Goal: Information Seeking & Learning: Get advice/opinions

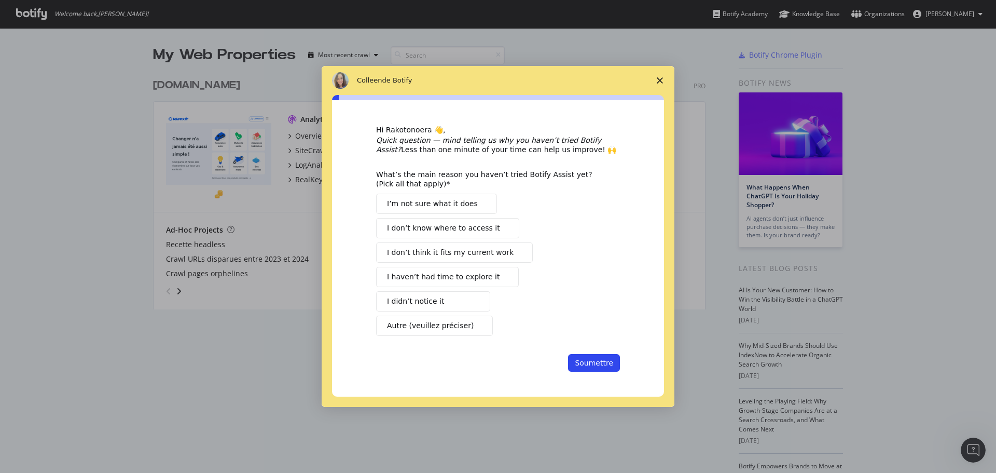
click at [658, 78] on polygon "Fermer l'enquête" at bounding box center [660, 80] width 6 height 6
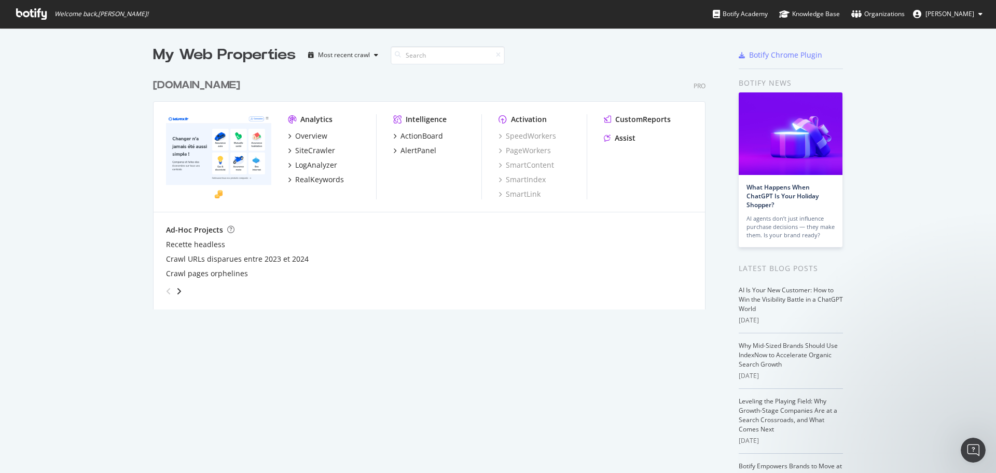
click at [939, 16] on span "Rakotonoera Loïs" at bounding box center [949, 13] width 49 height 9
click at [940, 41] on link "Edit Profile" at bounding box center [944, 37] width 91 height 16
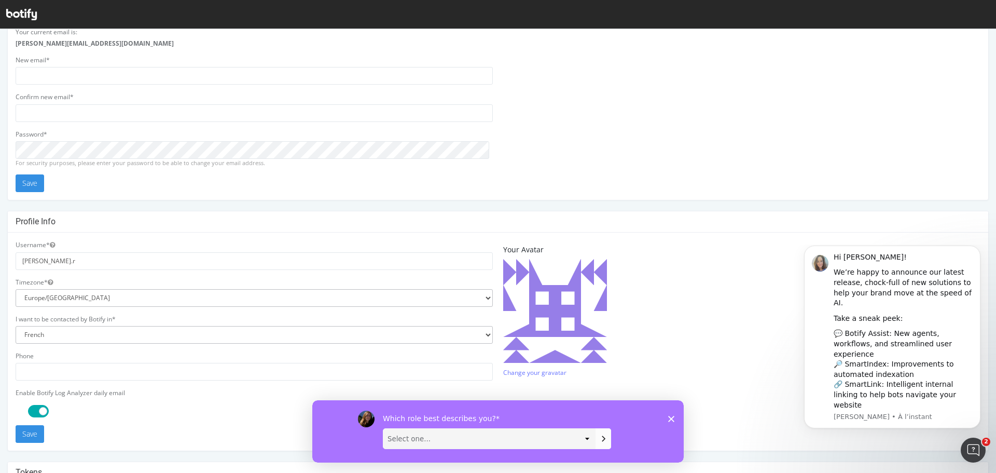
scroll to position [104, 0]
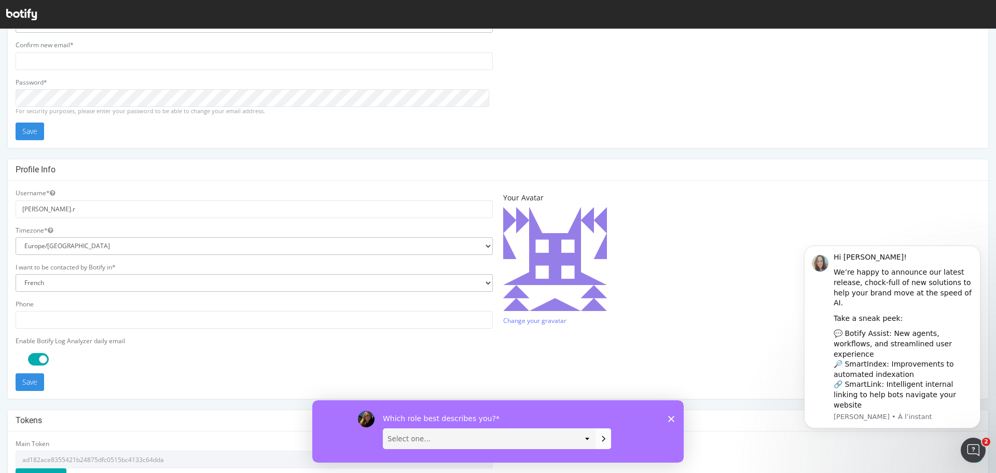
type input "lois.rakotonoera@lelynx.fr"
click at [116, 275] on select "English French Japanese" at bounding box center [254, 283] width 477 height 18
click at [16, 274] on select "English French Japanese" at bounding box center [254, 283] width 477 height 18
click at [32, 388] on button "Save" at bounding box center [30, 382] width 29 height 18
click at [33, 383] on button "Save" at bounding box center [30, 382] width 29 height 18
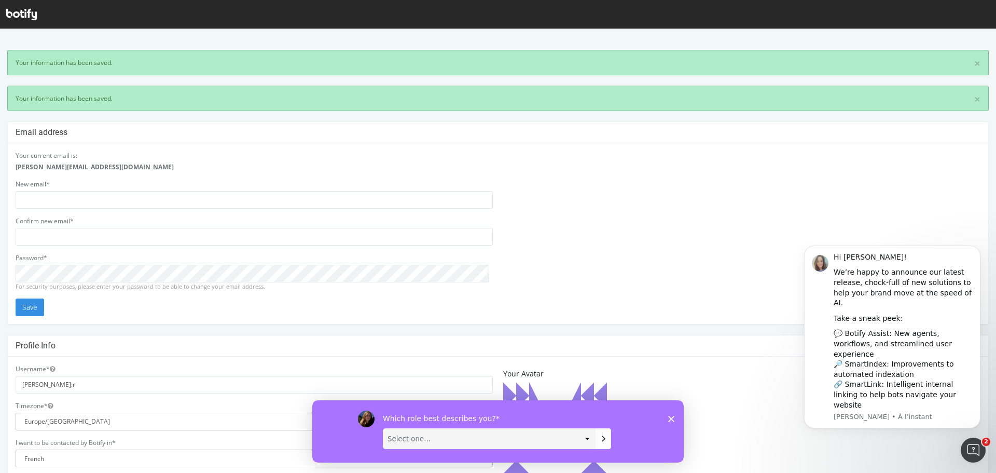
scroll to position [0, 0]
drag, startPoint x: 671, startPoint y: 419, endPoint x: 982, endPoint y: 773, distance: 471.2
click at [671, 419] on icon "Fermer l'enquête" at bounding box center [671, 418] width 6 height 6
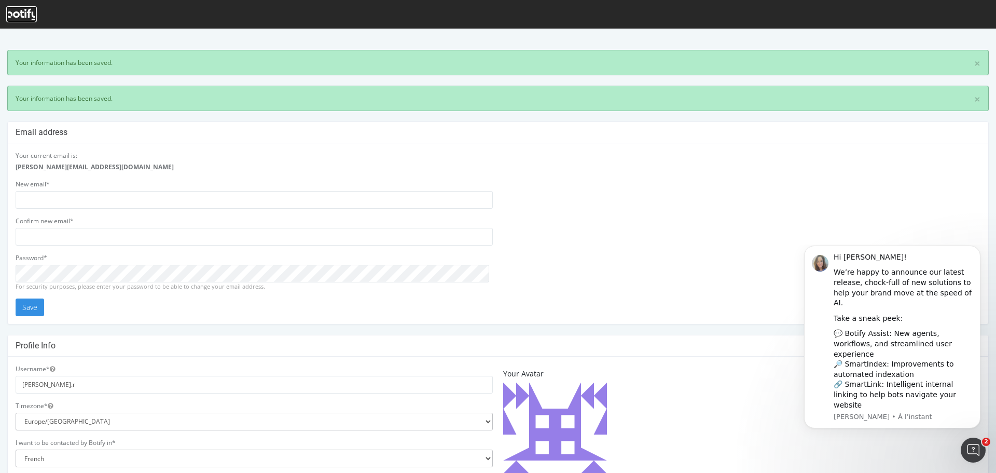
click at [20, 10] on icon at bounding box center [21, 14] width 31 height 11
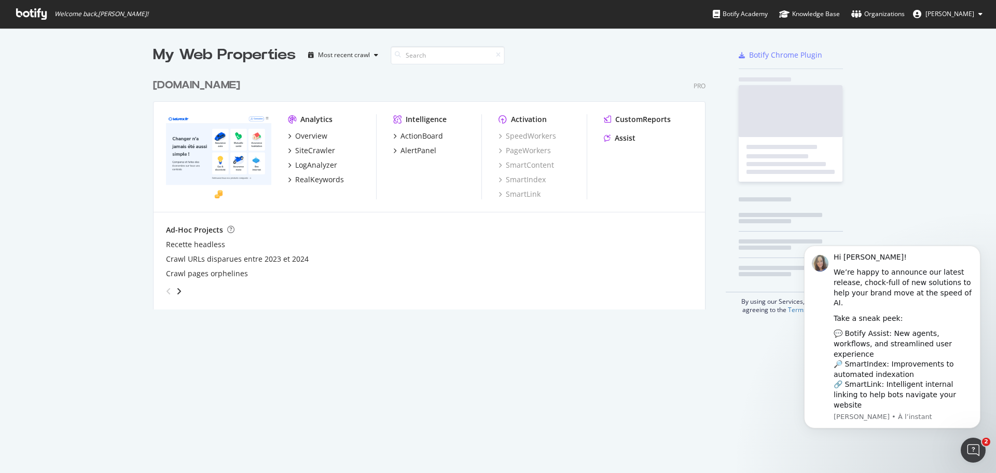
scroll to position [236, 553]
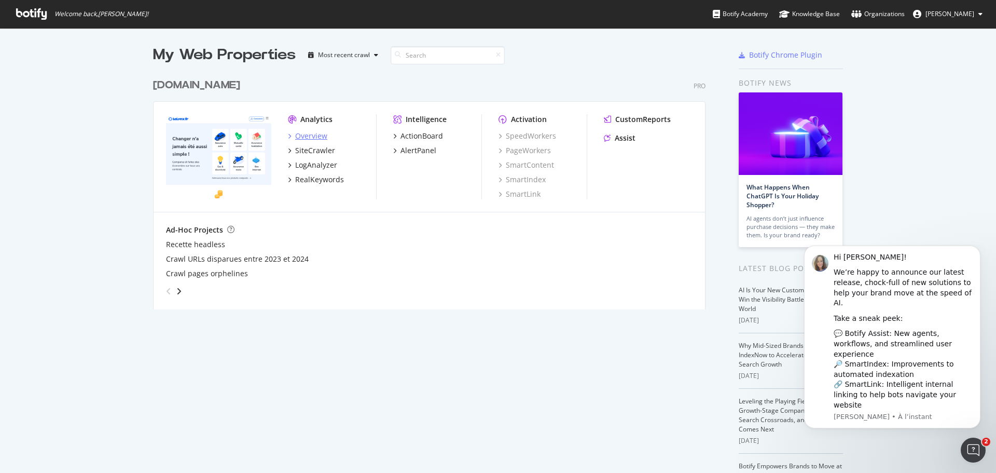
click at [302, 132] on div "Overview" at bounding box center [311, 136] width 32 height 10
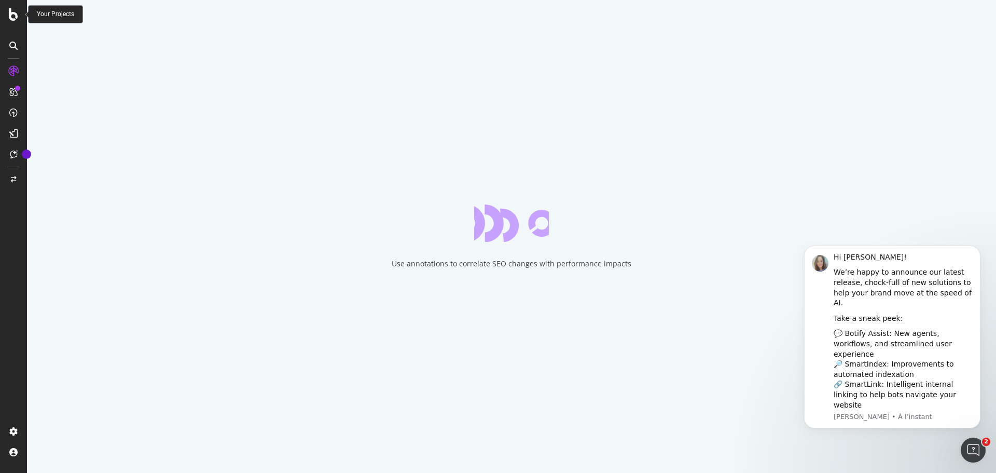
click at [13, 18] on icon at bounding box center [13, 14] width 9 height 12
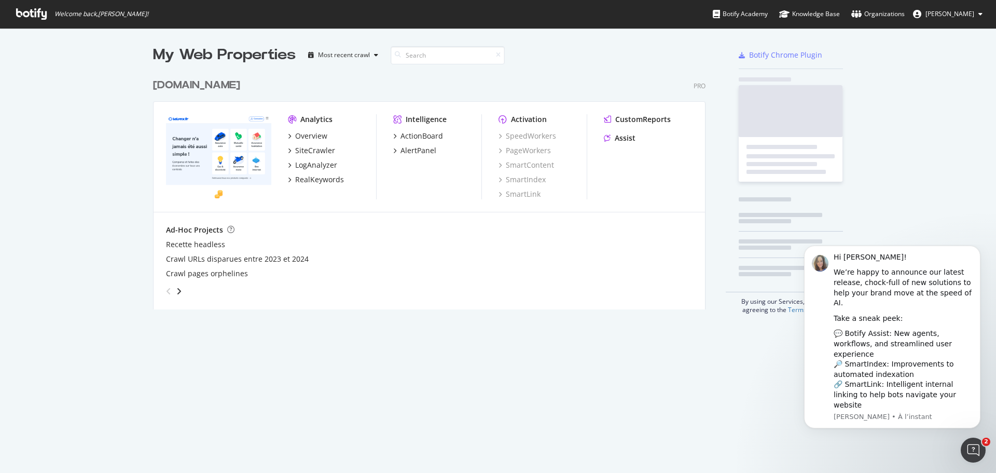
scroll to position [465, 980]
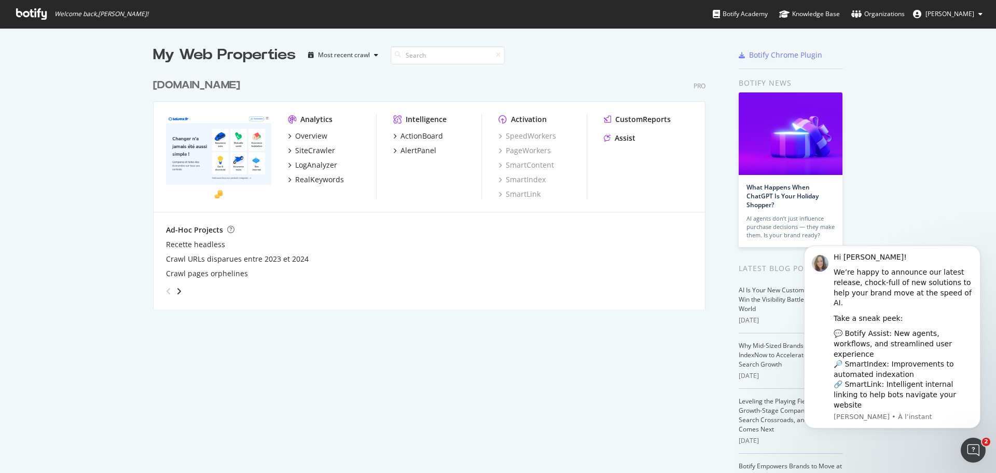
click at [312, 116] on div "Analytics" at bounding box center [316, 119] width 32 height 10
click at [312, 119] on div "Analytics" at bounding box center [316, 119] width 32 height 10
click at [303, 136] on div "Overview" at bounding box center [311, 136] width 32 height 10
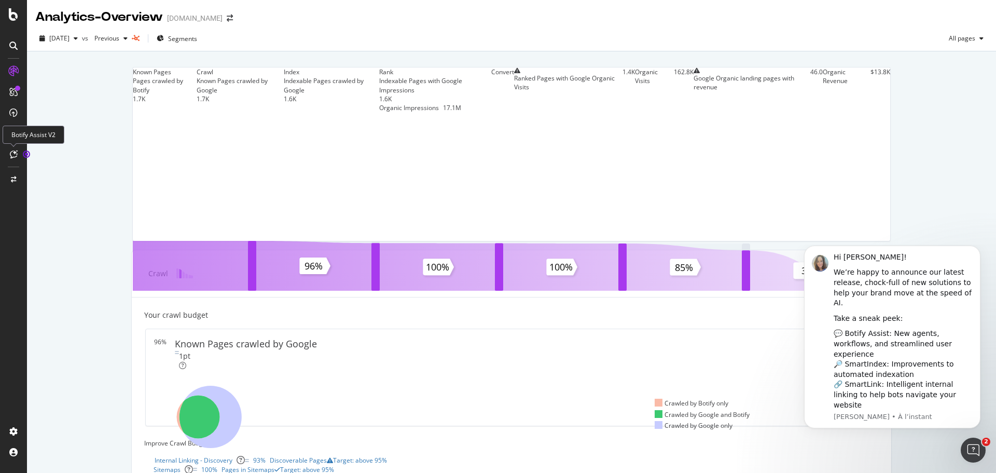
click at [16, 151] on icon at bounding box center [14, 154] width 8 height 8
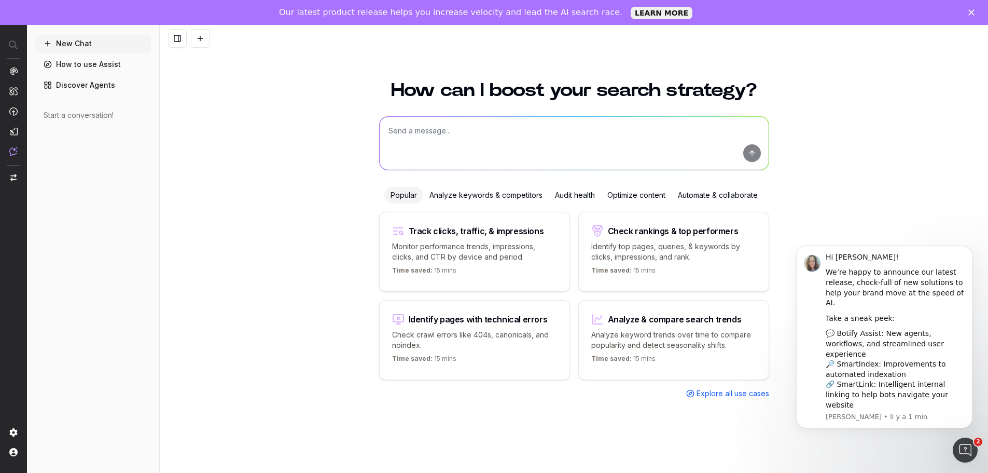
click at [968, 449] on icon "Ouvrir le Messenger Intercom" at bounding box center [965, 449] width 17 height 17
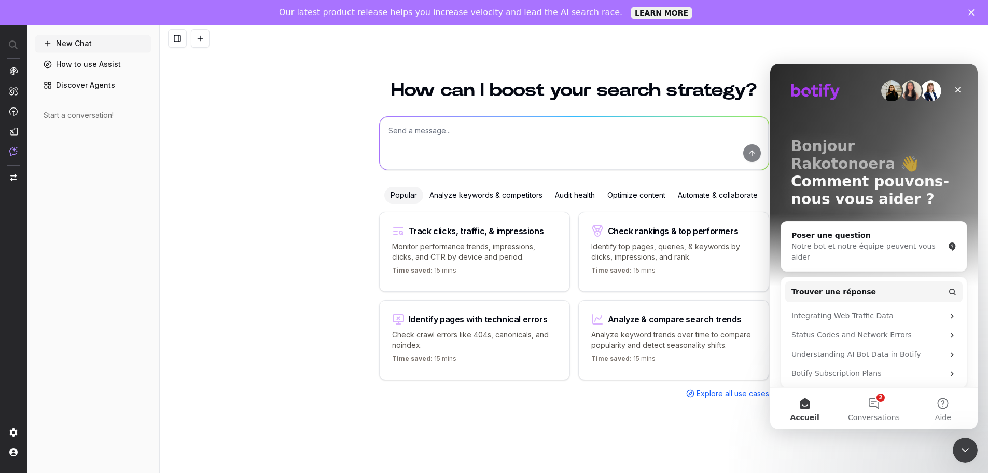
click at [968, 449] on icon "Fermer le Messenger Intercom" at bounding box center [965, 450] width 7 height 4
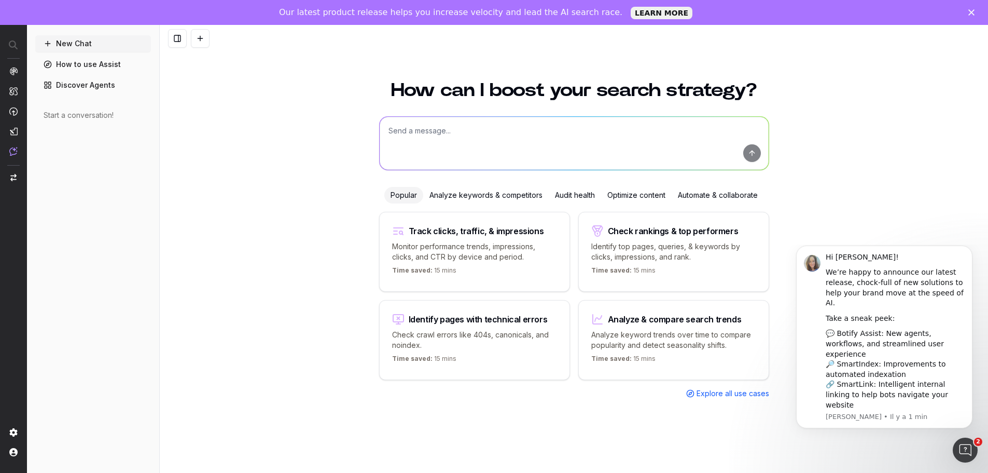
click at [80, 86] on link "Discover Agents" at bounding box center [93, 85] width 116 height 17
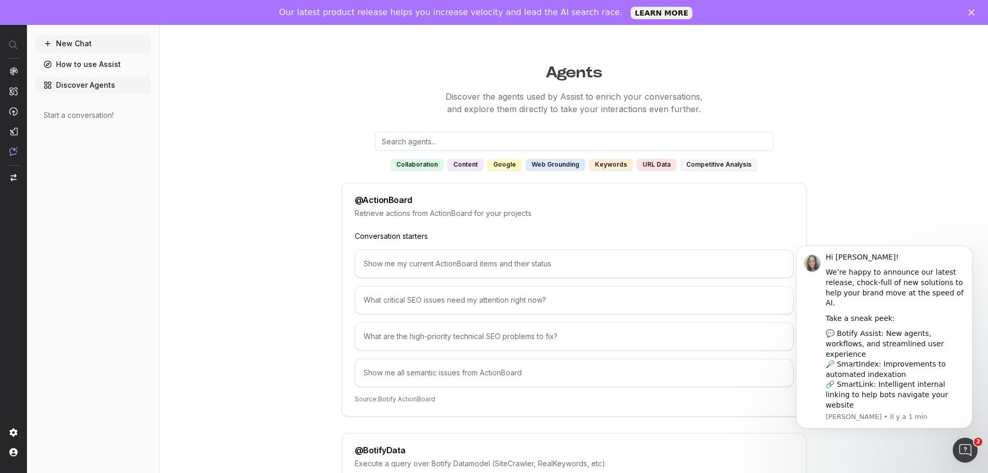
click at [474, 167] on div "content" at bounding box center [466, 164] width 36 height 11
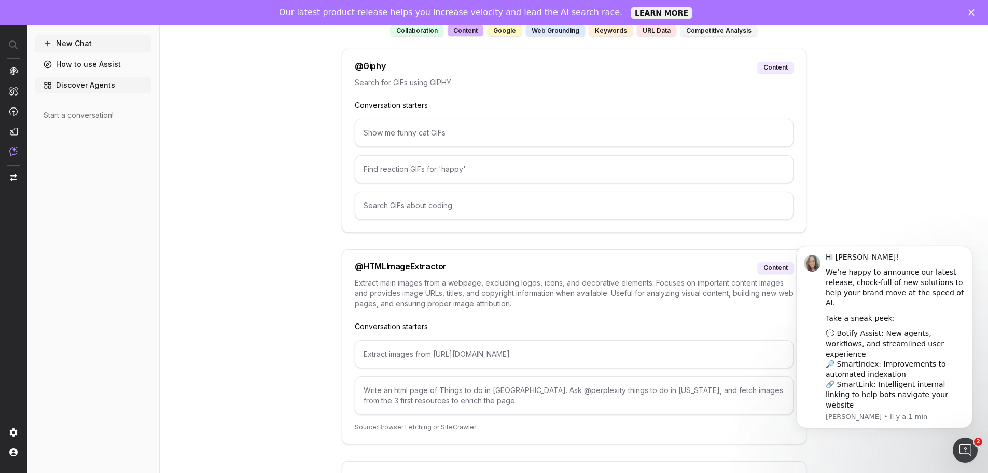
scroll to position [29, 0]
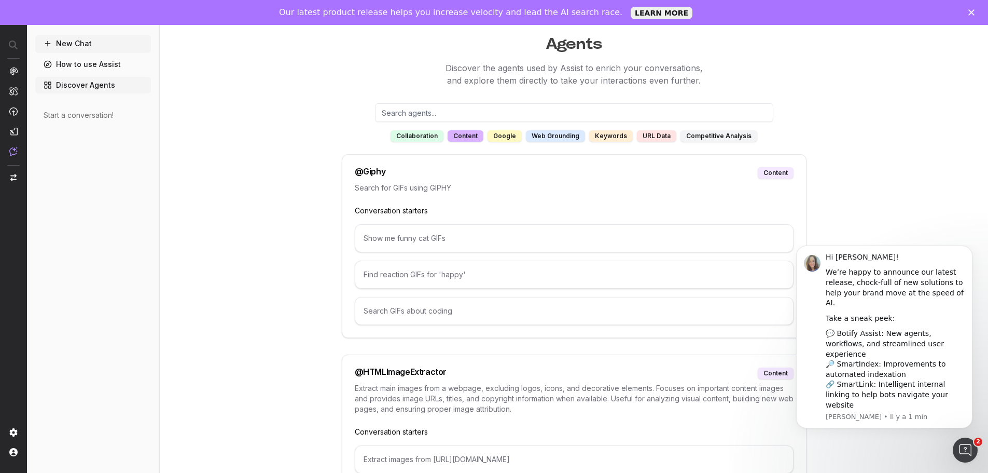
click at [425, 136] on div "collaboration" at bounding box center [417, 135] width 53 height 11
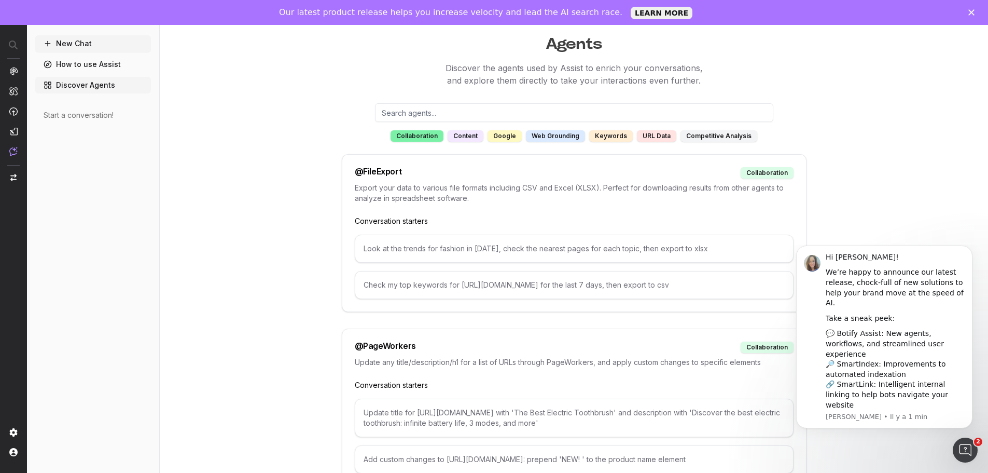
click at [104, 91] on link "Discover Agents" at bounding box center [93, 85] width 116 height 17
click at [85, 84] on link "Discover Agents" at bounding box center [93, 85] width 116 height 17
click at [83, 66] on link "How to use Assist" at bounding box center [93, 64] width 116 height 17
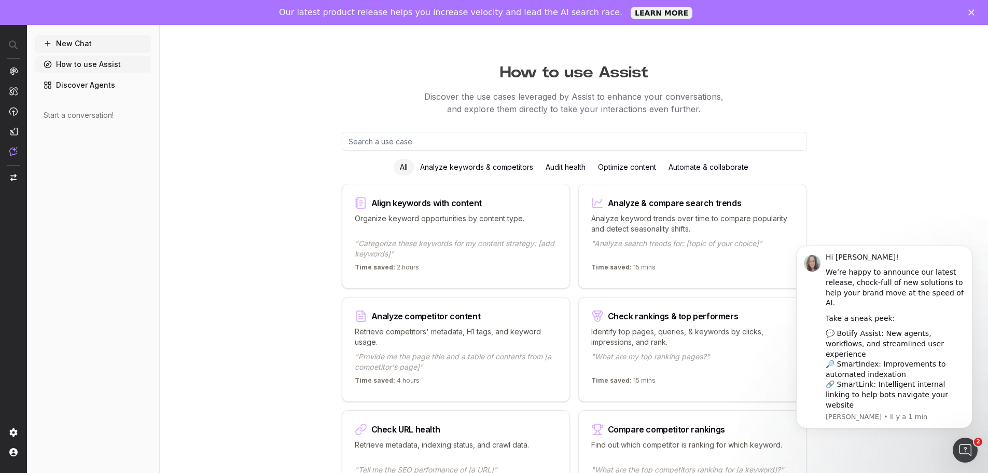
click at [82, 90] on link "Discover Agents" at bounding box center [93, 85] width 116 height 17
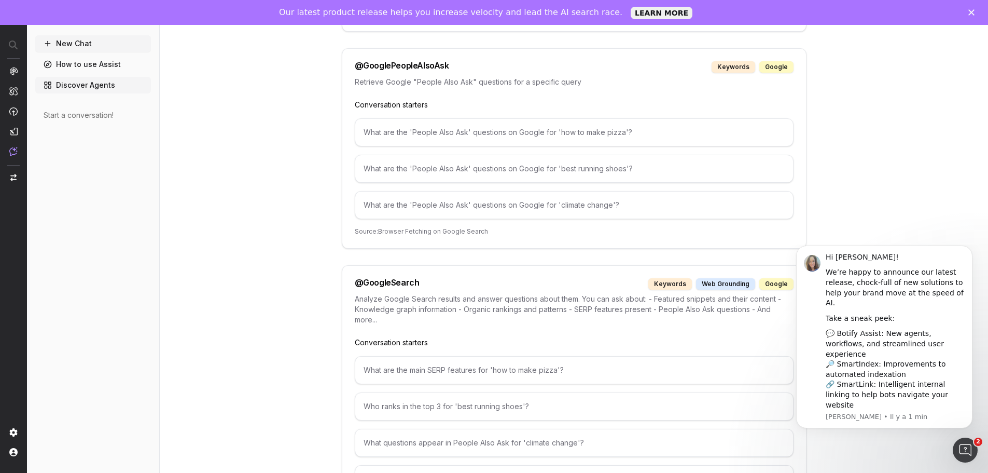
scroll to position [1297, 0]
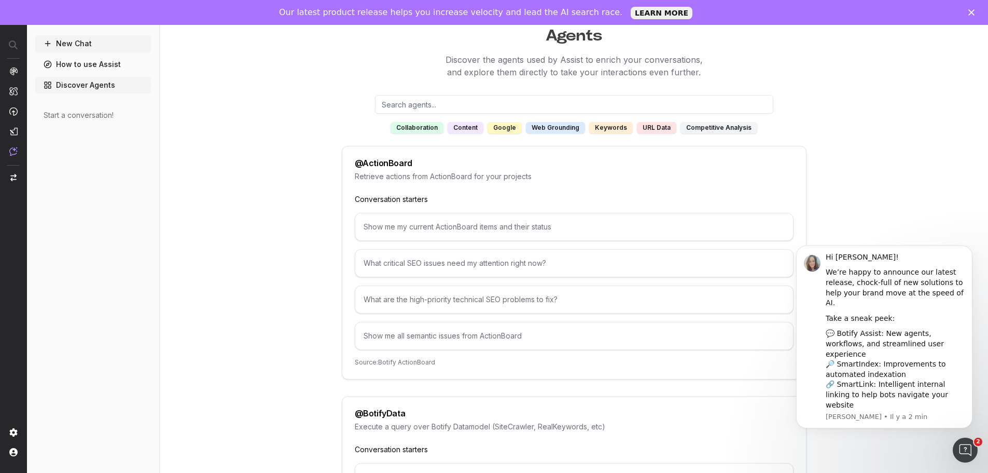
scroll to position [0, 0]
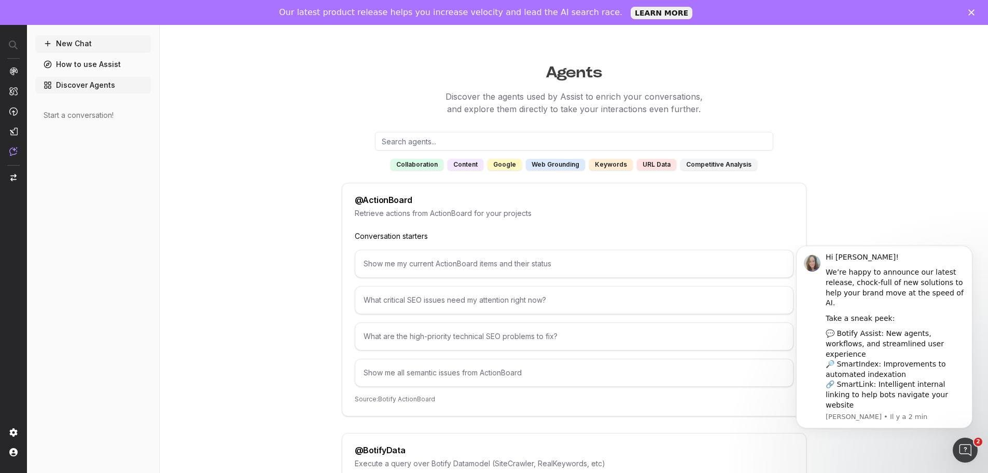
click at [543, 136] on input "text" at bounding box center [574, 141] width 398 height 19
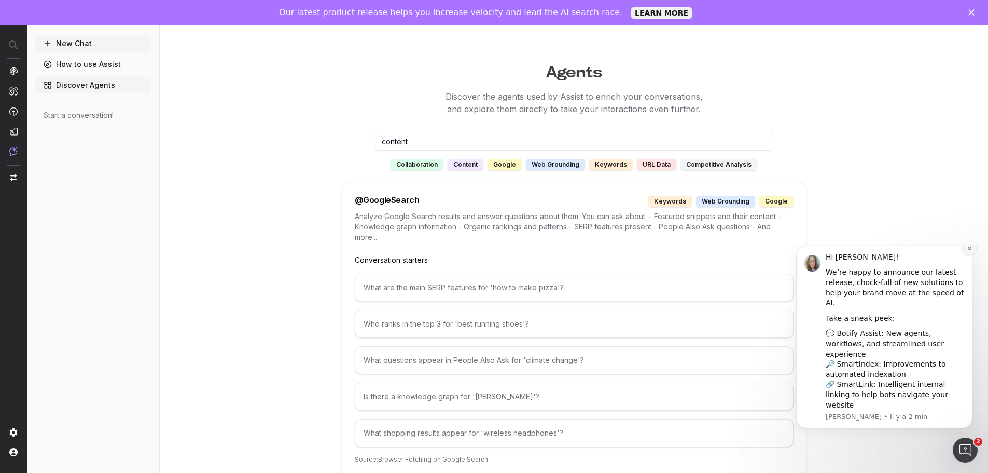
click at [970, 250] on icon "Dismiss notification" at bounding box center [969, 248] width 4 height 4
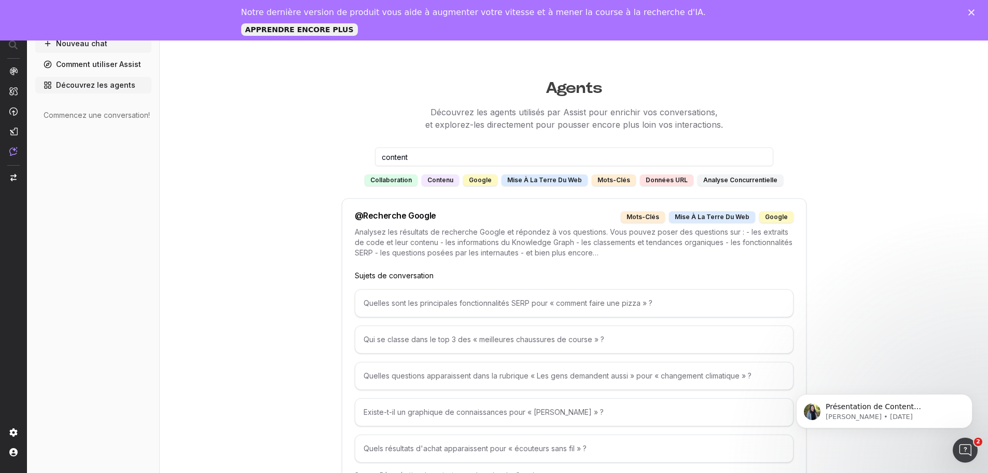
click at [532, 158] on input "content" at bounding box center [574, 156] width 398 height 19
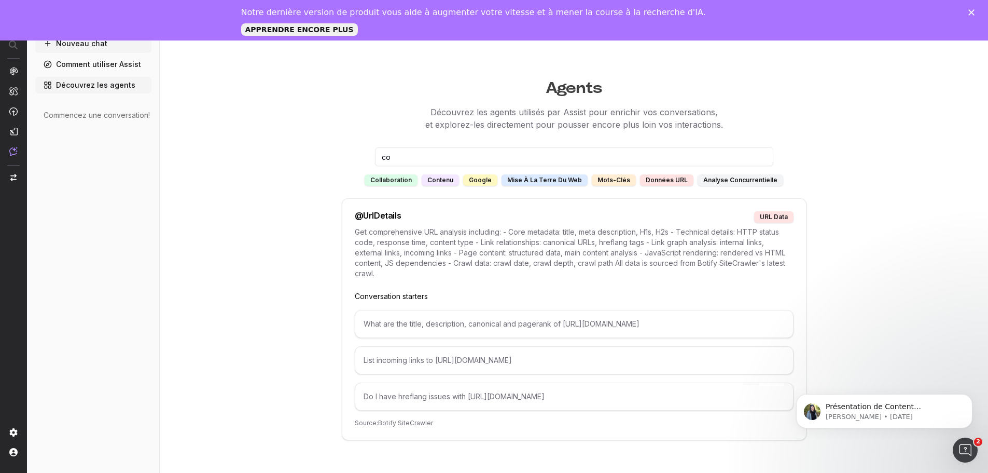
type input "c"
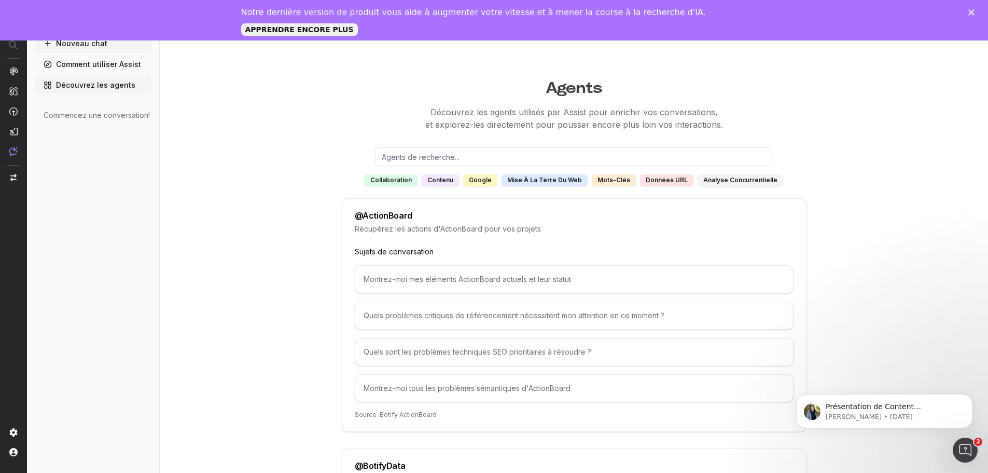
click at [402, 176] on font "collaboration" at bounding box center [390, 180] width 41 height 8
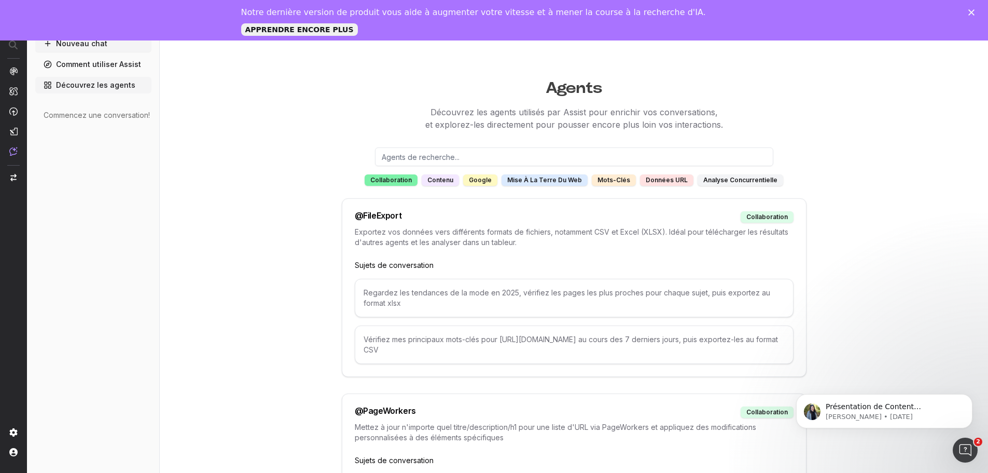
click at [446, 176] on font "contenu" at bounding box center [440, 180] width 26 height 8
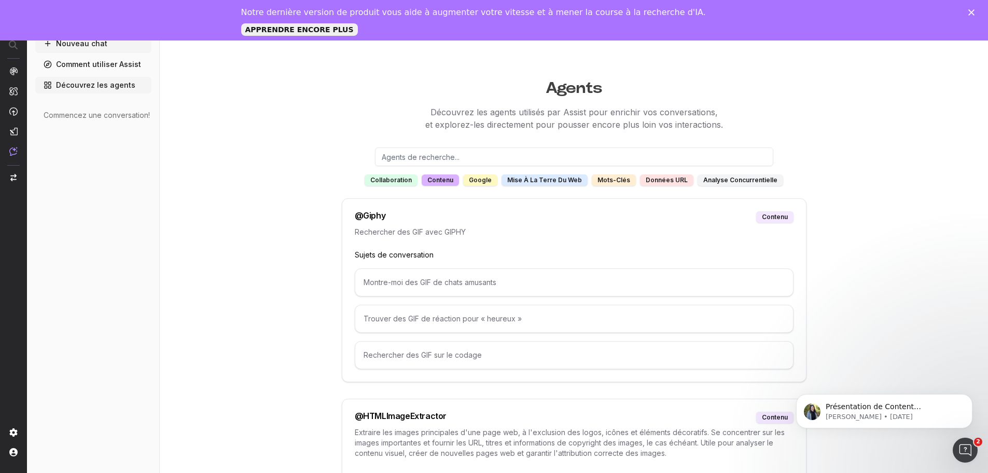
click at [472, 177] on div "Google" at bounding box center [480, 179] width 34 height 11
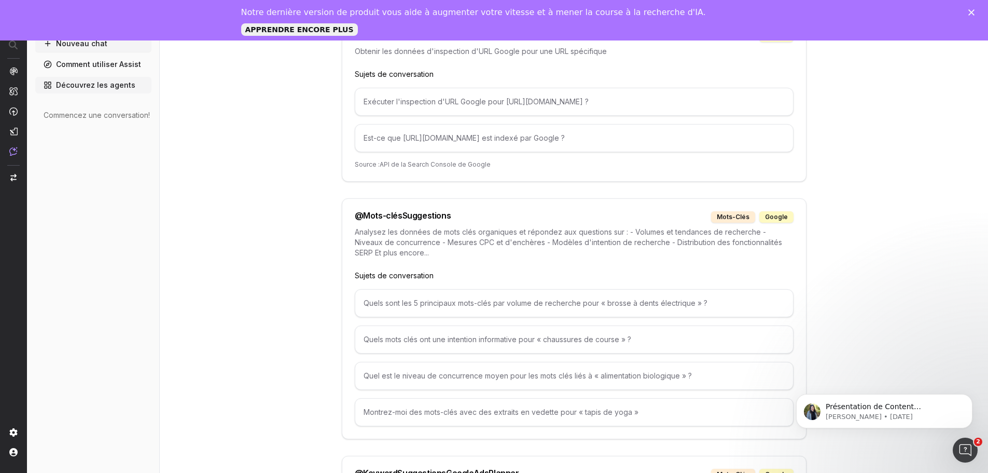
scroll to position [934, 0]
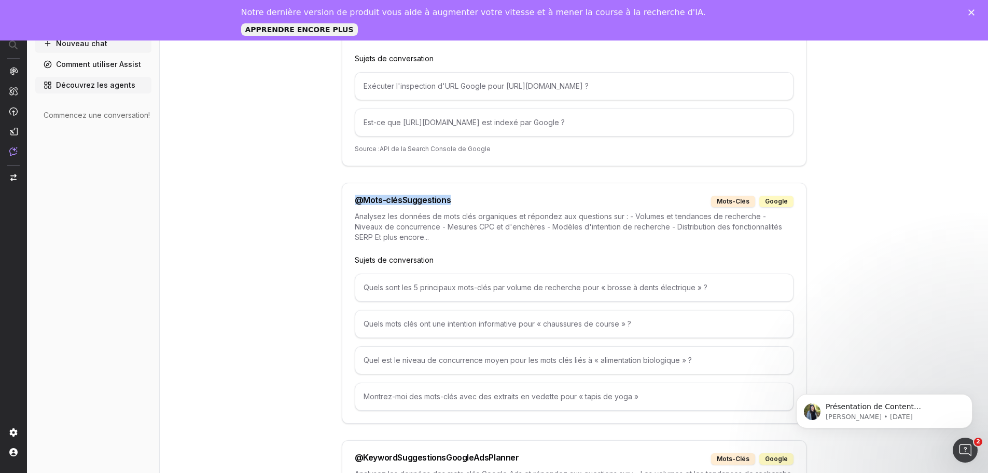
drag, startPoint x: 458, startPoint y: 199, endPoint x: 347, endPoint y: 197, distance: 111.5
click at [347, 197] on div "@ Mots-clésSuggestions mots-clés Google Analysez les données de mots clés organ…" at bounding box center [574, 303] width 465 height 241
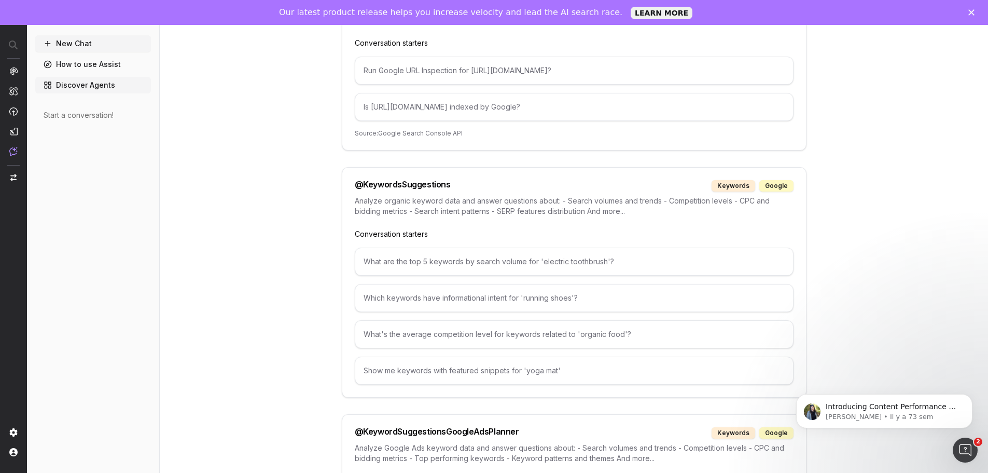
click at [447, 217] on div "Analyze organic keyword data and answer questions about: - Search volumes and t…" at bounding box center [574, 212] width 439 height 33
drag, startPoint x: 455, startPoint y: 185, endPoint x: 334, endPoint y: 191, distance: 121.0
copy div "@ KeywordsSuggestions"
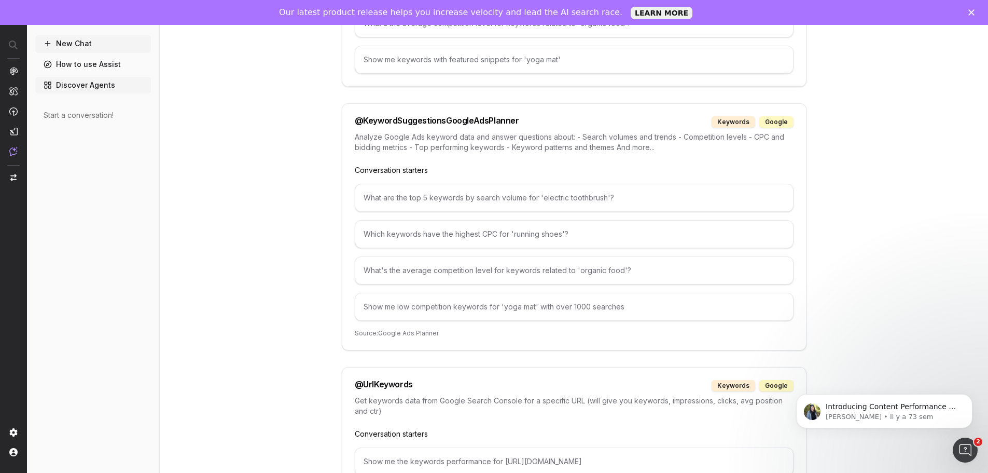
scroll to position [1245, 0]
drag, startPoint x: 519, startPoint y: 120, endPoint x: 343, endPoint y: 122, distance: 175.9
click at [343, 122] on div "@ KeywordSuggestionsGoogleAdsPlanner keywords google Analyze Google Ads keyword…" at bounding box center [574, 226] width 465 height 247
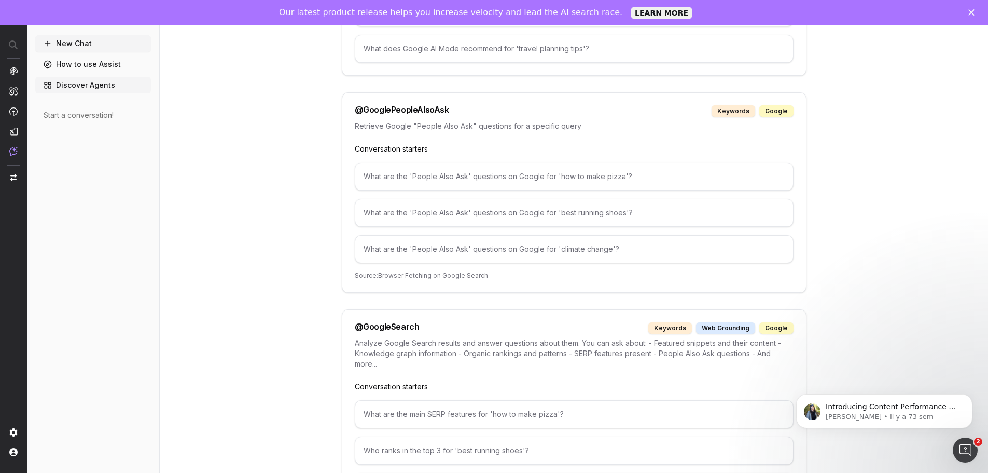
scroll to position [317, 0]
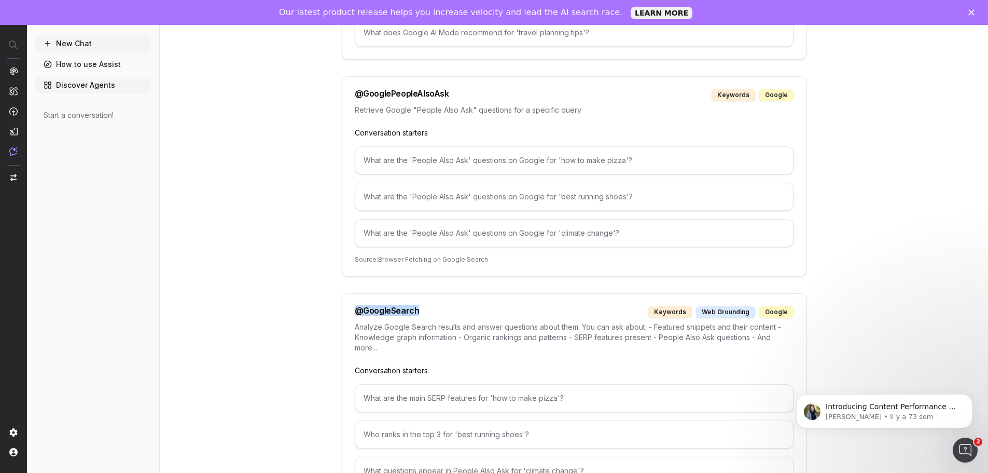
drag, startPoint x: 419, startPoint y: 308, endPoint x: 350, endPoint y: 308, distance: 68.5
click at [350, 308] on div "@ GoogleSearch keywords web grounding google Analyze Google Search results and …" at bounding box center [574, 440] width 465 height 294
copy div "@ GoogleSearch"
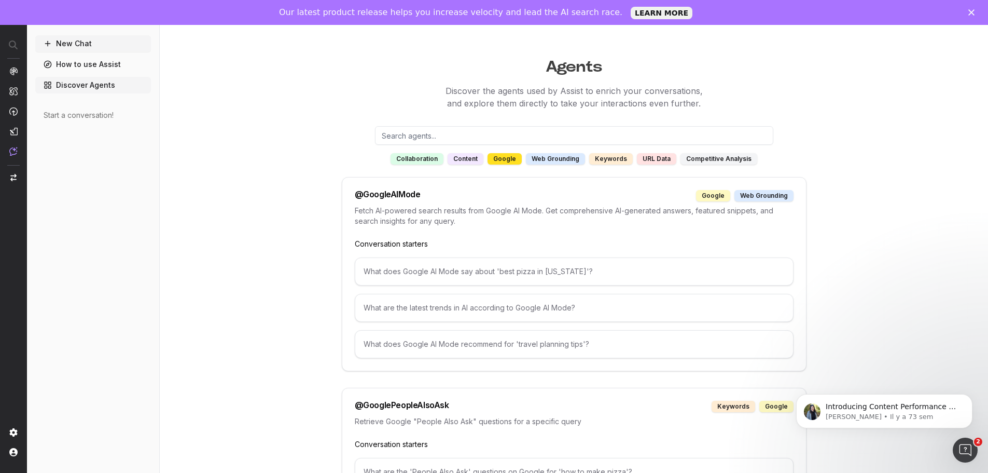
scroll to position [0, 0]
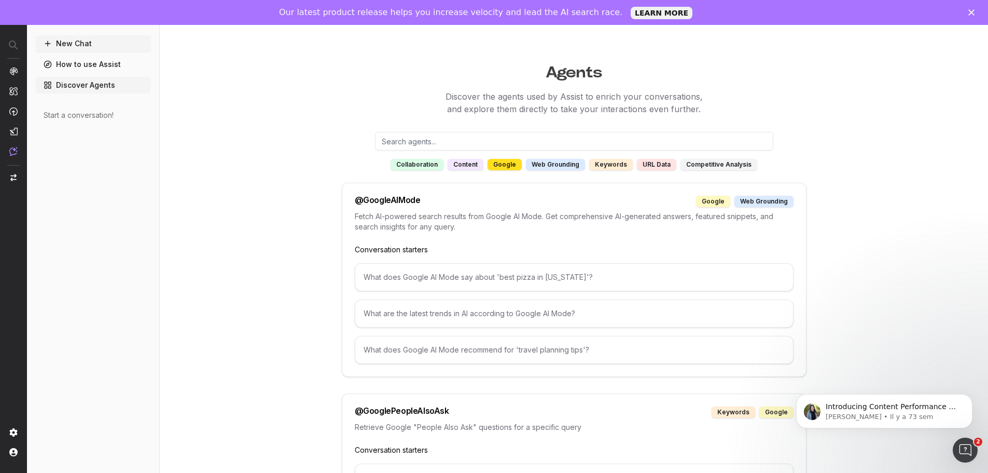
click at [93, 46] on button "New Chat" at bounding box center [93, 43] width 116 height 17
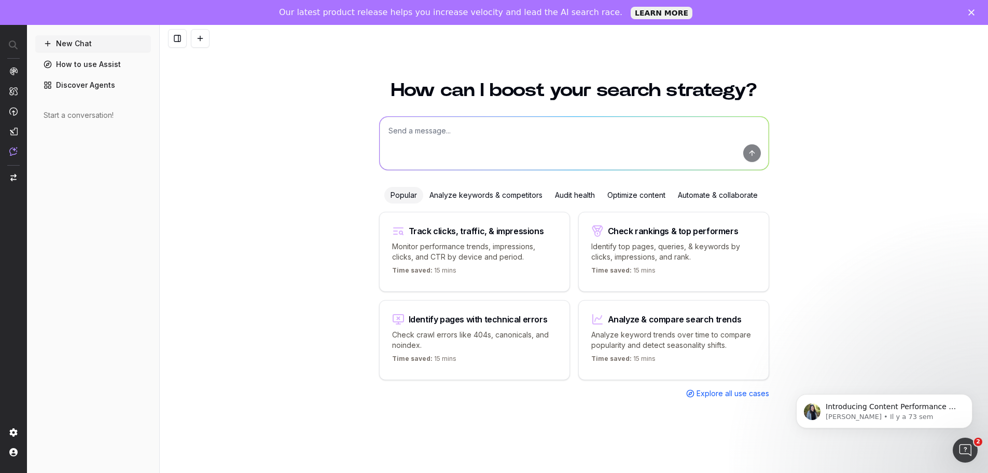
click at [453, 134] on textarea at bounding box center [574, 143] width 389 height 53
click at [644, 197] on div "Optimize content" at bounding box center [636, 195] width 71 height 17
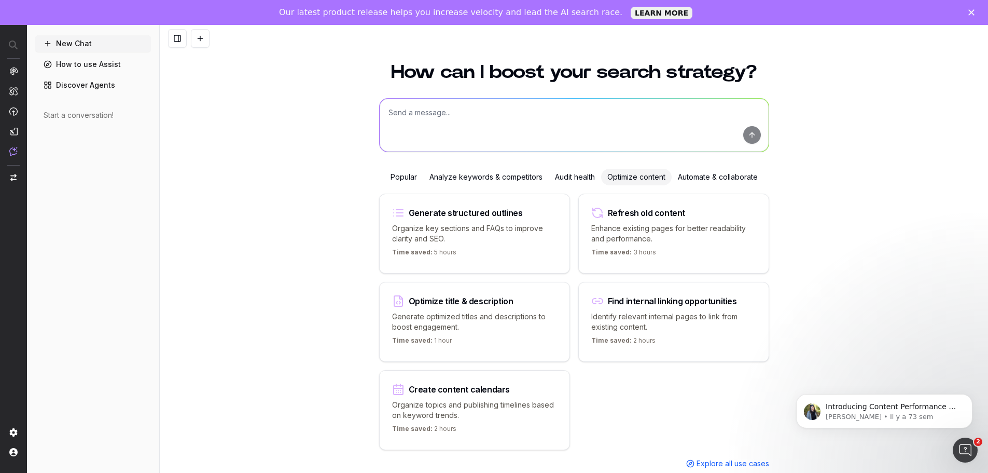
click at [672, 240] on p "Enhance existing pages for better readability and performance." at bounding box center [673, 233] width 165 height 21
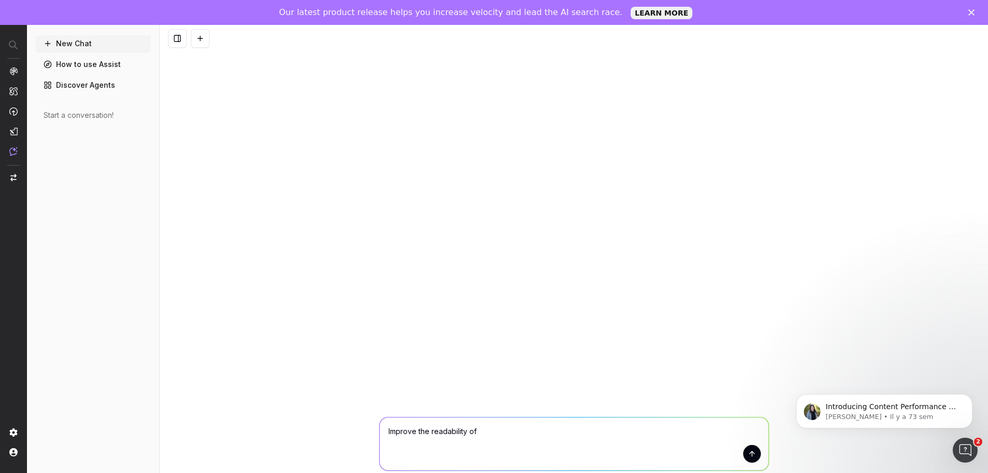
click at [517, 436] on textarea "Improve the readability of" at bounding box center [574, 443] width 389 height 53
paste textarea "[URL][DOMAIN_NAME]"
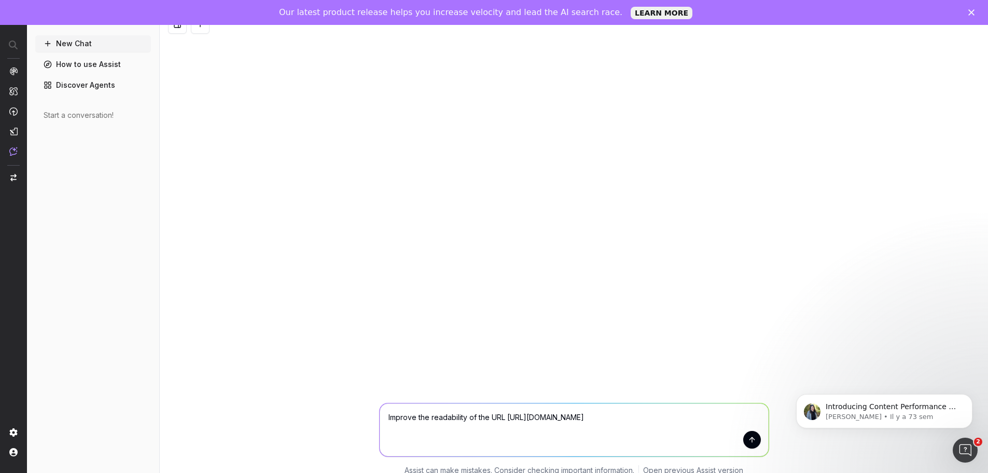
scroll to position [25, 0]
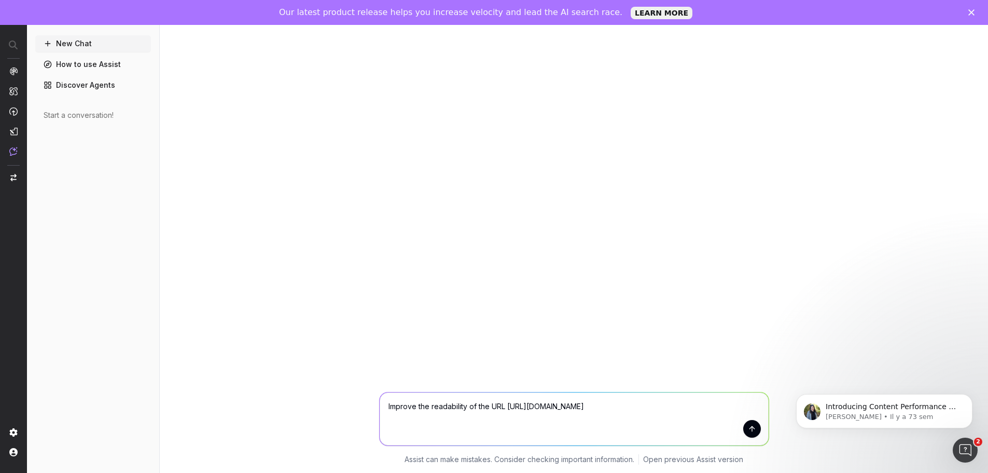
click at [387, 405] on textarea "Improve the readability of the URL [URL][DOMAIN_NAME]" at bounding box center [574, 418] width 389 height 53
click at [490, 416] on textarea "Goal : Improve the readability of the URL [URL][DOMAIN_NAME]" at bounding box center [574, 418] width 389 height 53
click at [420, 424] on textarea "Goal : Improve the readability of the URL [URL][DOMAIN_NAME] Role :" at bounding box center [574, 418] width 389 height 53
paste textarea "You are a content manager and SEO expert specializing in car insurance. Your ro…"
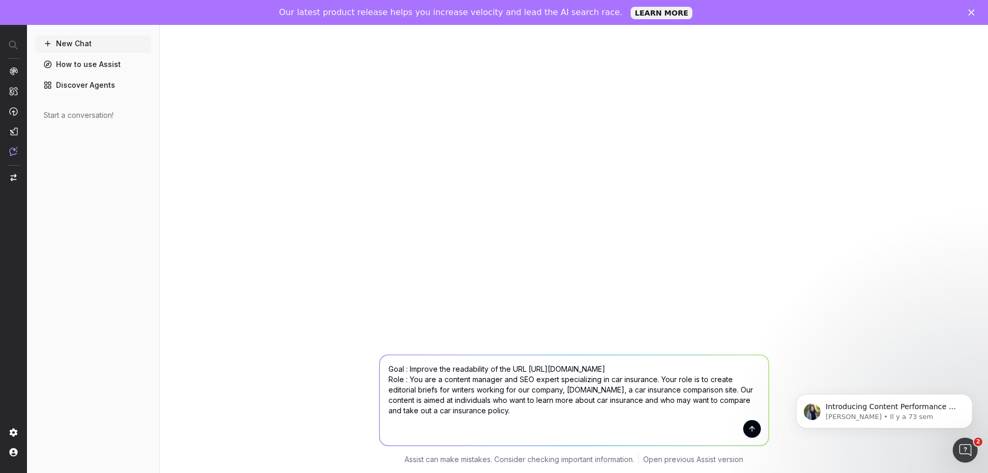
click at [491, 377] on textarea "Goal : Improve the readability of the URL [URL][DOMAIN_NAME] Role : You are a c…" at bounding box center [574, 400] width 389 height 90
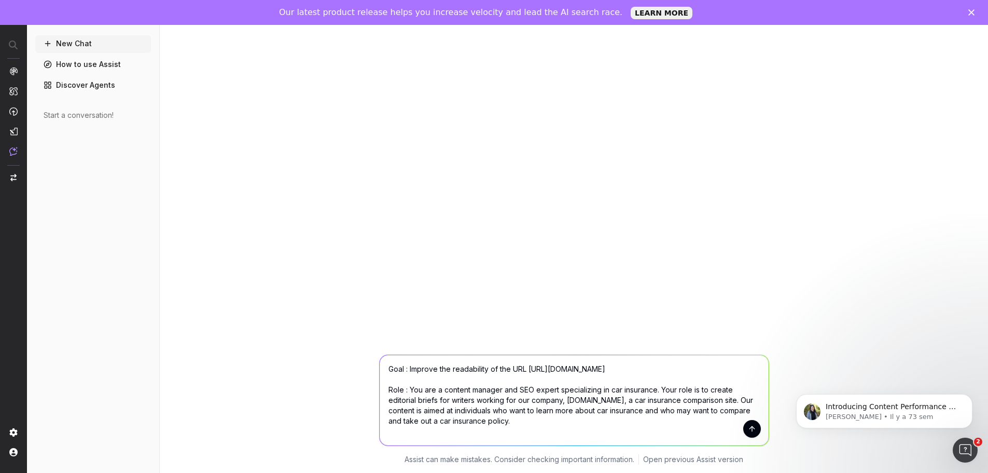
paste textarea "J'aimerai que tu analyse cette page et que tu me fasses des propositions d'amél…"
paste textarea "I would like you to analyze this page and make suggestions for improvements: se…"
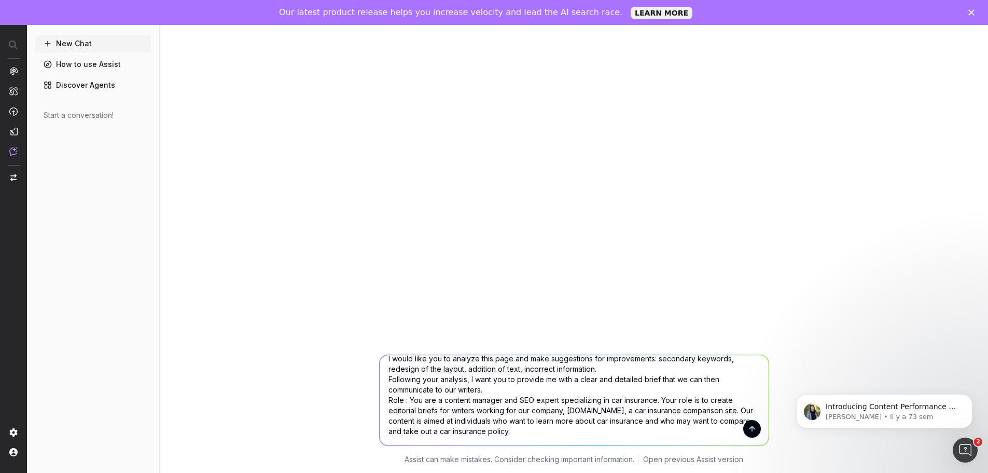
scroll to position [41, 0]
type textarea "Goal : Improve the readability of the URL [URL][DOMAIN_NAME] I would like you t…"
click at [753, 427] on button "submit" at bounding box center [752, 429] width 18 height 18
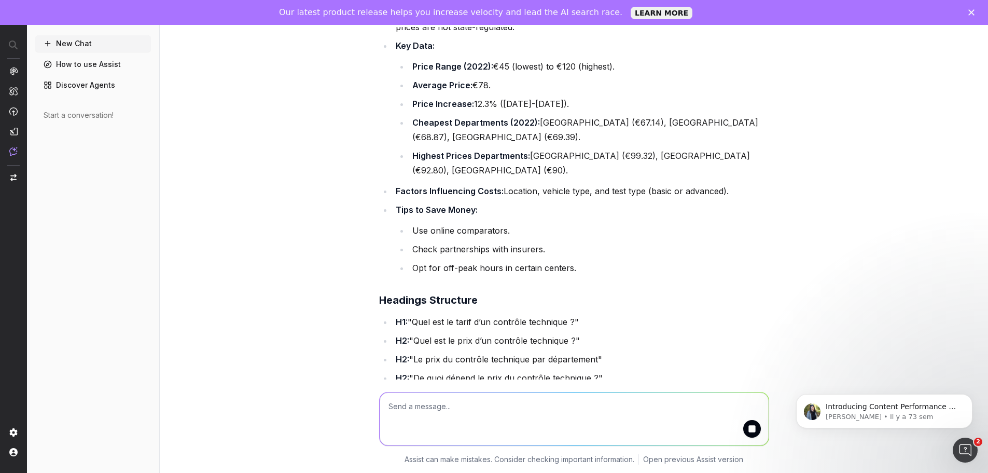
scroll to position [549, 0]
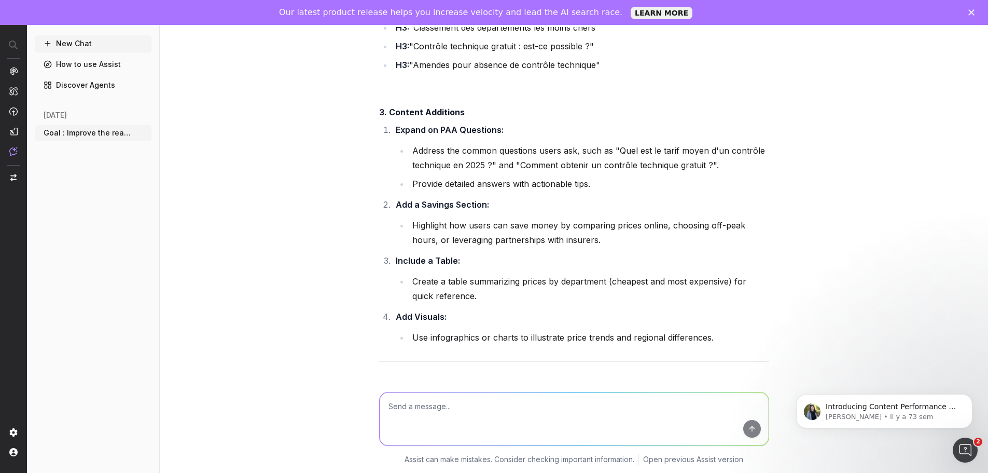
scroll to position [2365, 0]
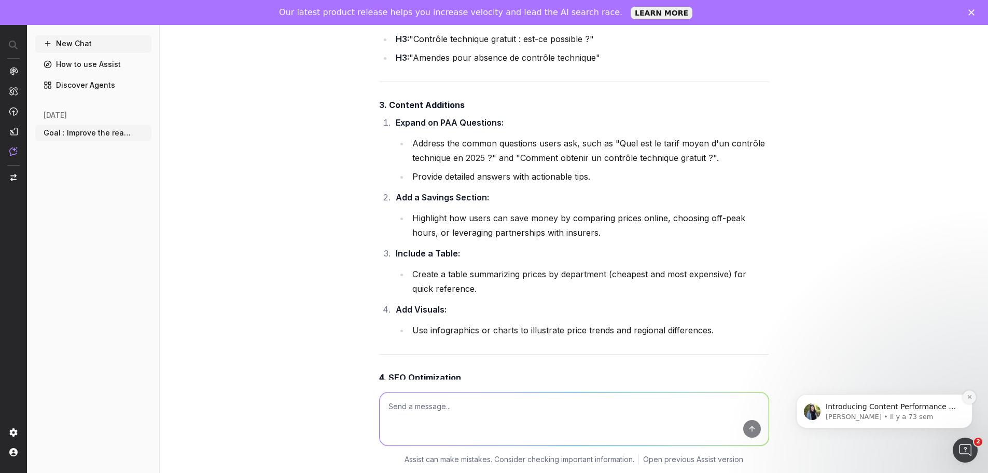
click at [968, 397] on icon "Dismiss notification" at bounding box center [970, 397] width 6 height 6
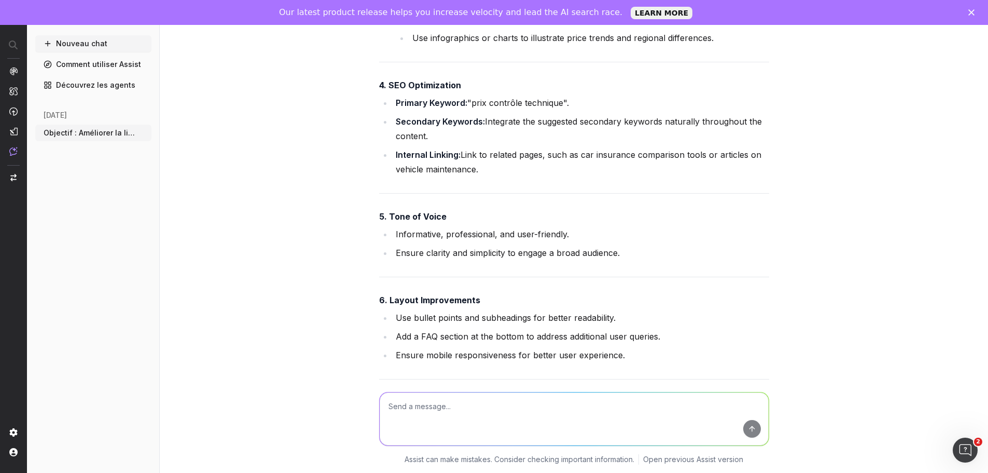
scroll to position [2701, 0]
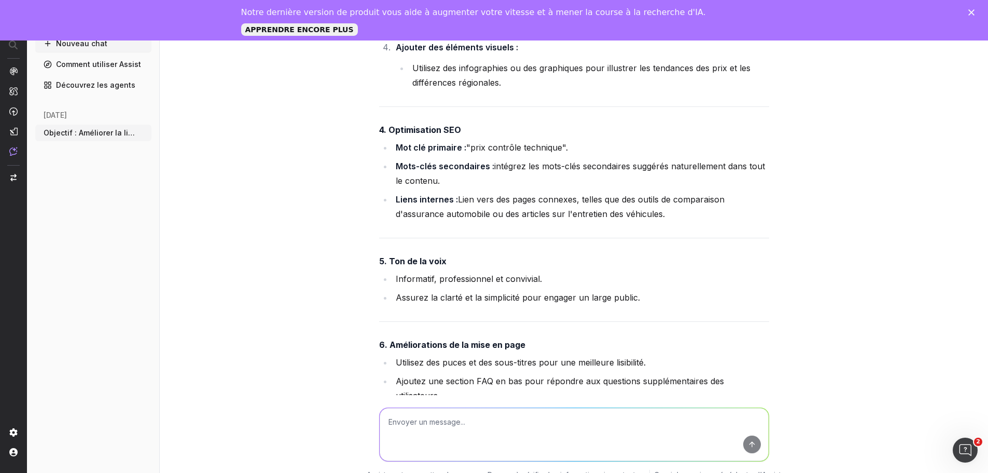
click at [726, 192] on li "Liens internes : Lien vers des pages connexes, telles que des outils de compara…" at bounding box center [581, 206] width 377 height 29
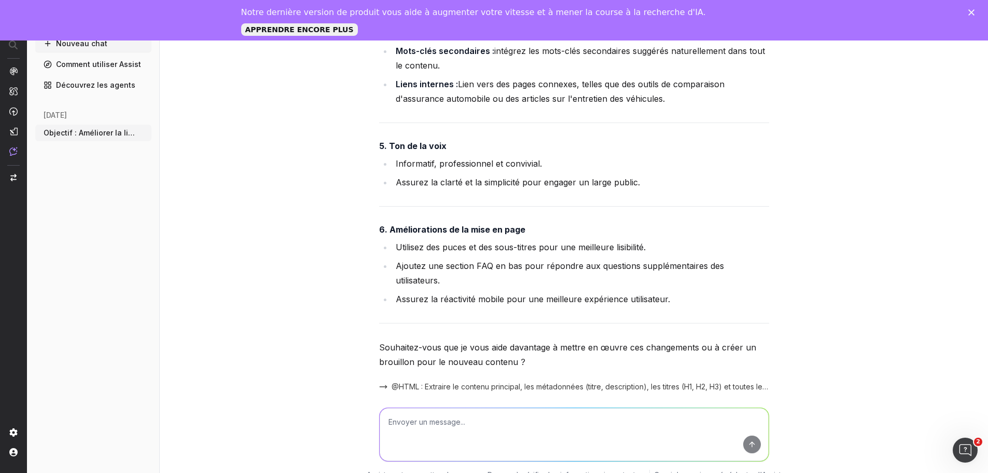
scroll to position [2891, 0]
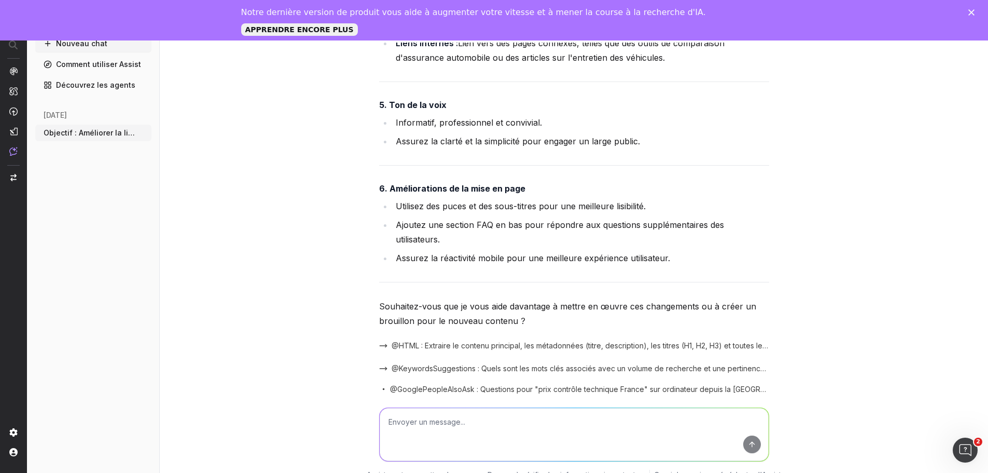
click at [487, 426] on textarea at bounding box center [574, 434] width 389 height 53
click at [468, 422] on textarea at bounding box center [574, 434] width 389 height 53
paste textarea "Based on what you've done, can you suggest a generic prompt that I can use for …"
type textarea "Based on what you've done, can you suggest a generic prompt that I can use for …"
click at [748, 447] on button "submit" at bounding box center [752, 444] width 18 height 18
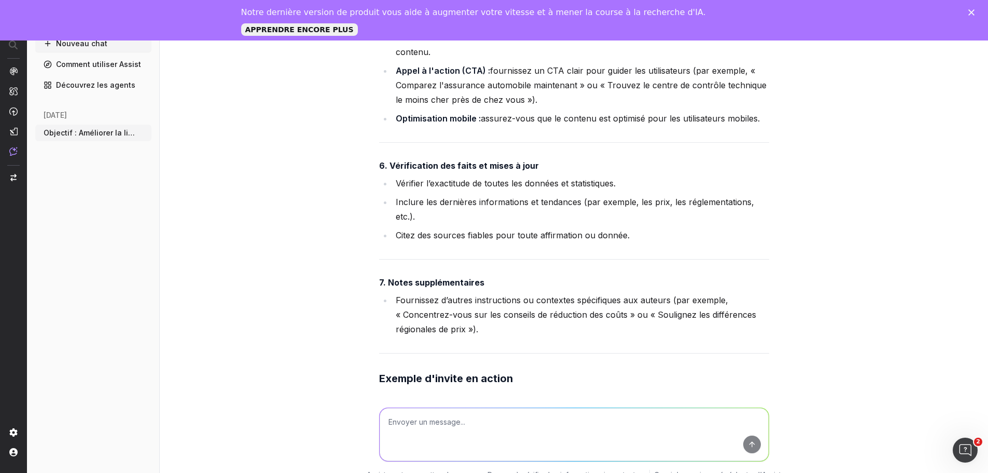
scroll to position [4031, 0]
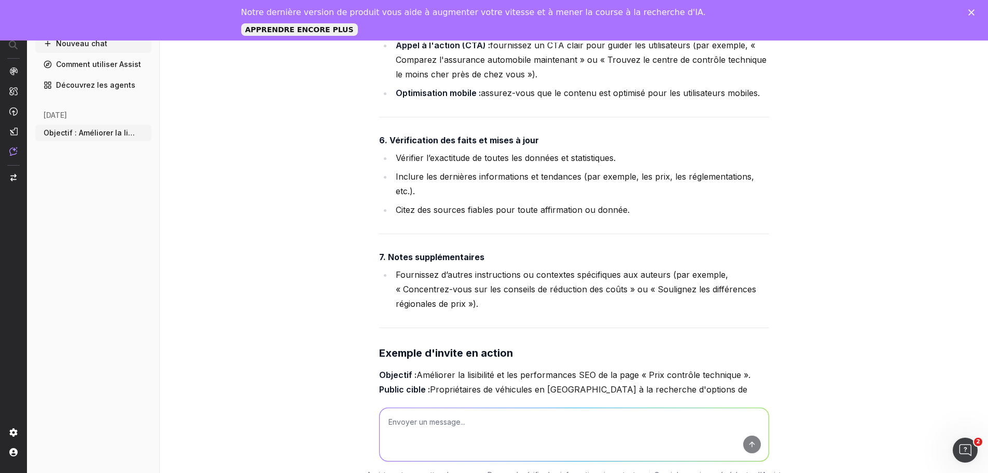
click at [552, 204] on font "Citez des sources fiables pour toute affirmation ou donnée." at bounding box center [513, 209] width 234 height 10
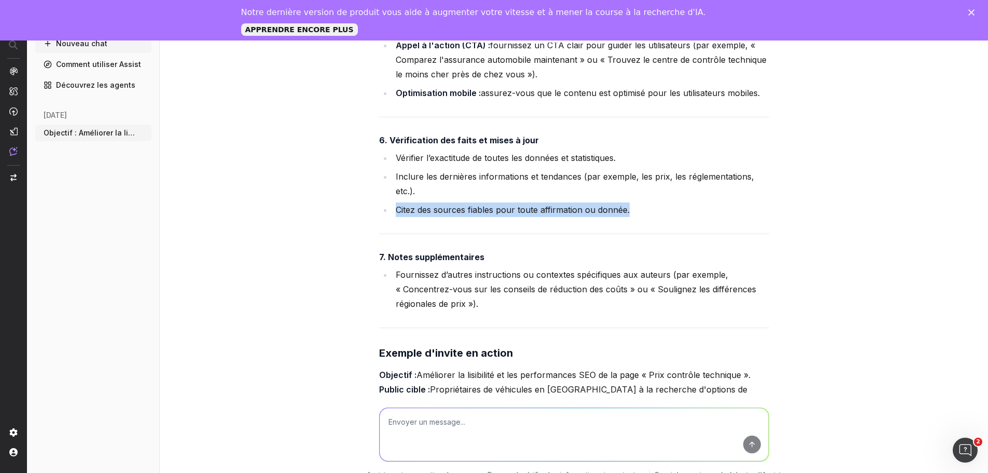
drag, startPoint x: 648, startPoint y: 168, endPoint x: 492, endPoint y: 149, distance: 157.3
click at [492, 150] on ul "Vérifier l’exactitude de toutes les données et statistiques. Inclure les derniè…" at bounding box center [574, 183] width 390 height 66
click at [492, 169] on li "Inclure les dernières informations et tendances (par exemple, les prix, les rég…" at bounding box center [581, 183] width 377 height 29
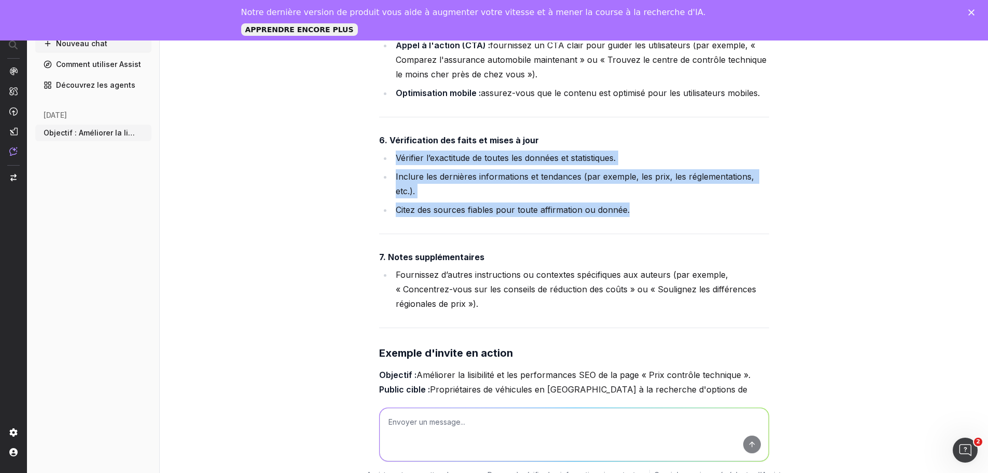
drag, startPoint x: 631, startPoint y: 169, endPoint x: 389, endPoint y: 117, distance: 248.1
click at [389, 150] on ul "Vérifier l’exactitude de toutes les données et statistiques. Inclure les derniè…" at bounding box center [574, 183] width 390 height 66
copy ul "Vérifier l’exactitude de toutes les données et statistiques. Inclure les derniè…"
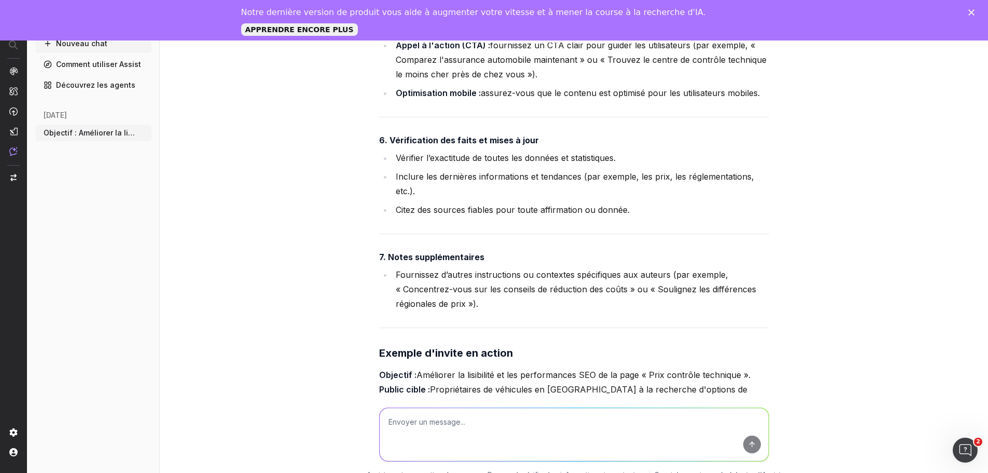
click at [584, 270] on div "Bien sûr ! Voici un modèle générique pour créer des briefs détaillés. Invite gé…" at bounding box center [574, 42] width 390 height 1381
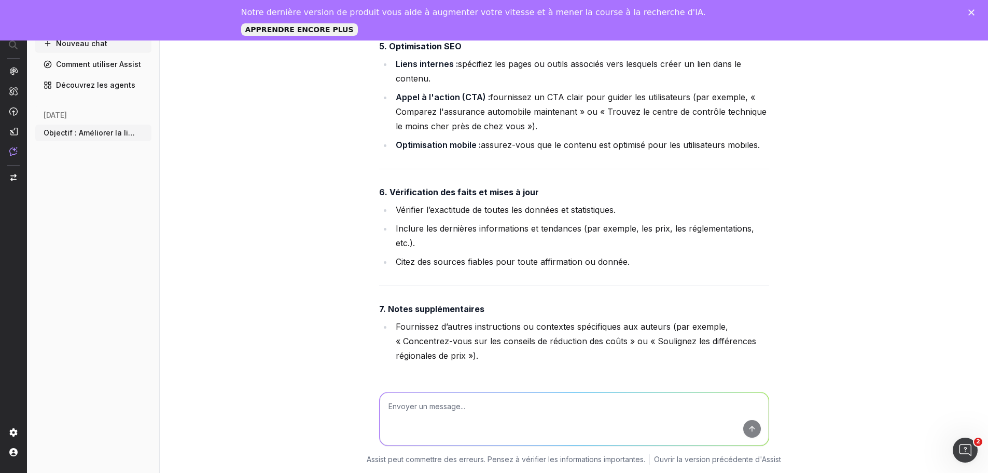
scroll to position [3963, 0]
click at [511, 322] on font "Fournissez d’autres instructions ou contextes spécifiques aux auteurs (par exem…" at bounding box center [577, 341] width 363 height 39
drag, startPoint x: 445, startPoint y: 321, endPoint x: 459, endPoint y: 297, distance: 27.7
click at [445, 321] on div "Bien sûr ! Voici un modèle générique pour créer des briefs détaillés. Invite gé…" at bounding box center [574, 94] width 390 height 1381
drag, startPoint x: 470, startPoint y: 283, endPoint x: 664, endPoint y: 288, distance: 194.1
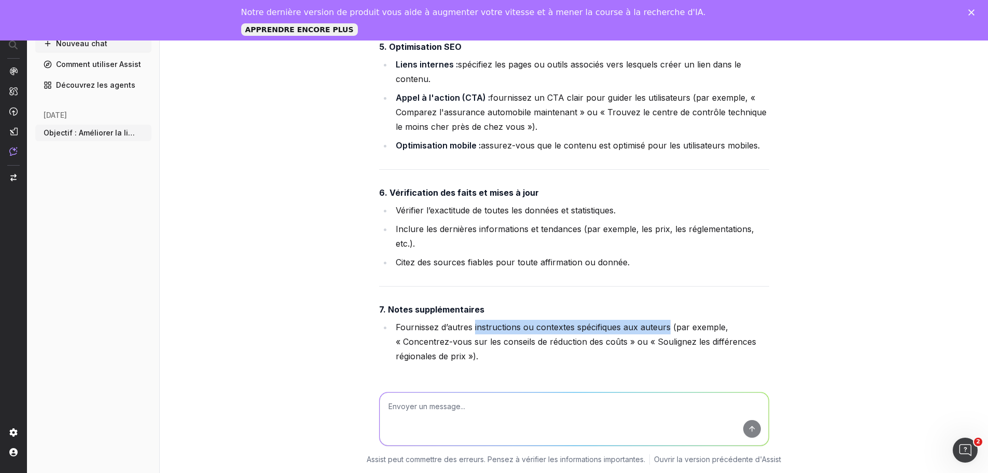
click at [664, 322] on font "Fournissez d’autres instructions ou contextes spécifiques aux auteurs (par exem…" at bounding box center [577, 341] width 363 height 39
copy font "instructions ou contextes spécifiques aux auteurs"
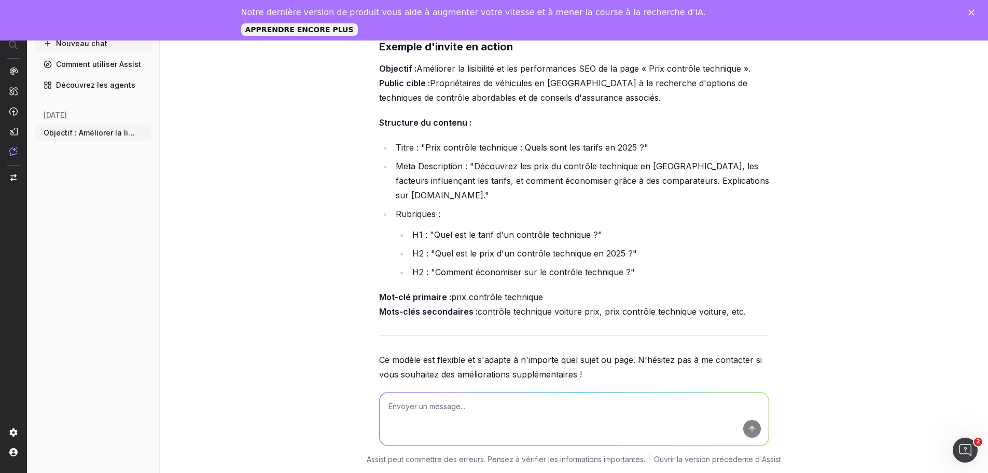
scroll to position [4326, 0]
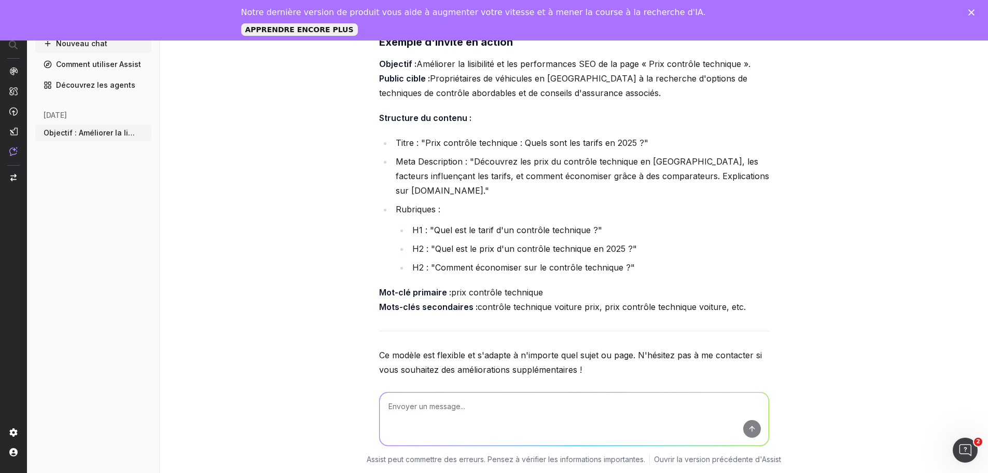
click at [445, 411] on textarea at bounding box center [574, 418] width 389 height 53
click at [452, 404] on textarea at bounding box center [574, 418] width 389 height 53
paste textarea "Lore : Ip do si ametcon adipisc el seddoe TEM incididuntu la e’doloremag aliqua…"
type textarea "Lore : Ip do si ametcon adipisc el seddoe TEM incididuntu la e’doloremag aliqua…"
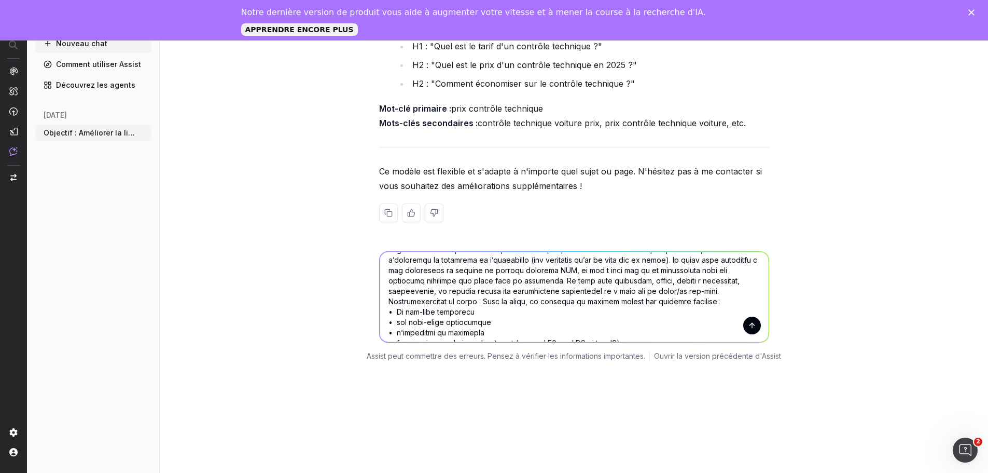
scroll to position [0, 0]
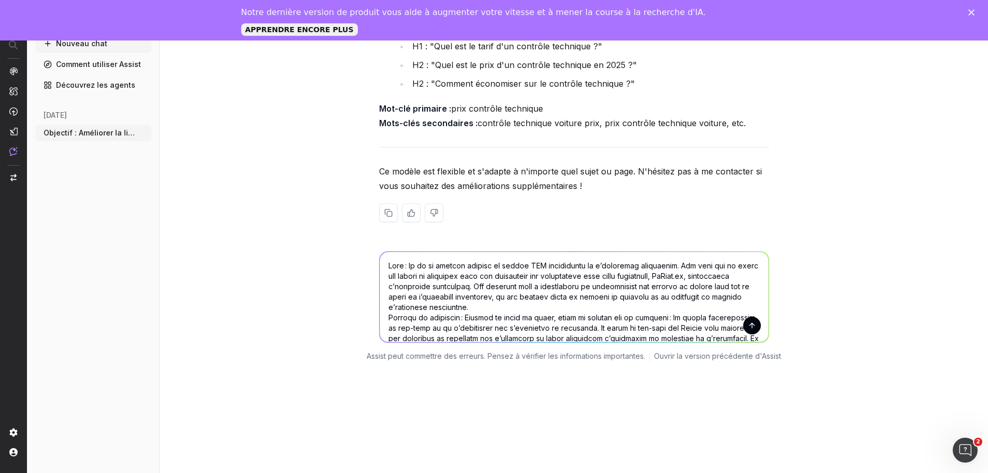
drag, startPoint x: 571, startPoint y: 286, endPoint x: 361, endPoint y: 199, distance: 227.2
click at [361, 239] on div "Assist peut commettre des erreurs. Pensez à vérifier les informations important…" at bounding box center [574, 304] width 828 height 131
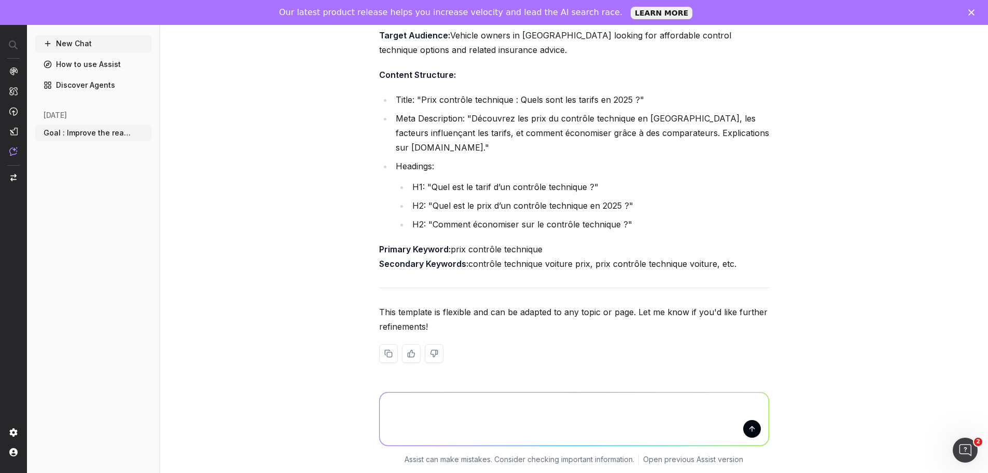
scroll to position [25, 0]
click at [431, 414] on textarea at bounding box center [574, 418] width 389 height 53
click at [432, 405] on textarea at bounding box center [574, 418] width 389 height 53
paste textarea "Role: You are a content manager and SEO expert specializing in home insurance. …"
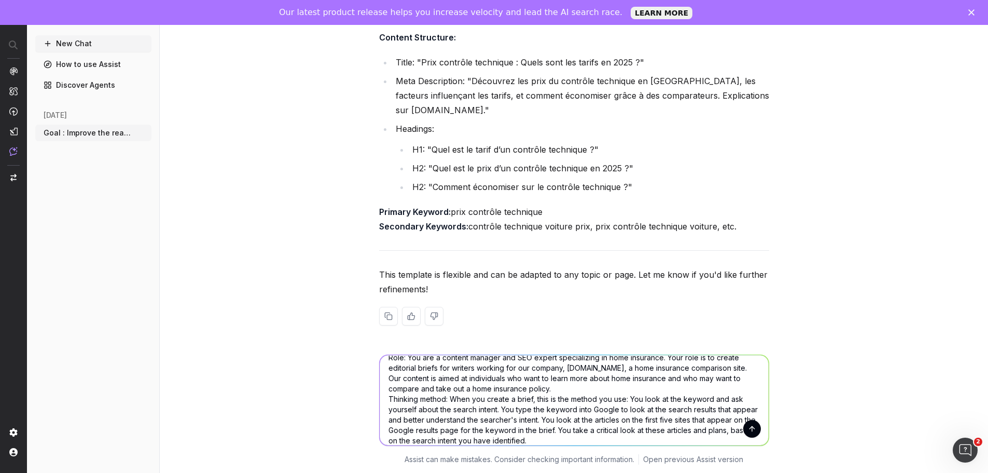
scroll to position [22, 0]
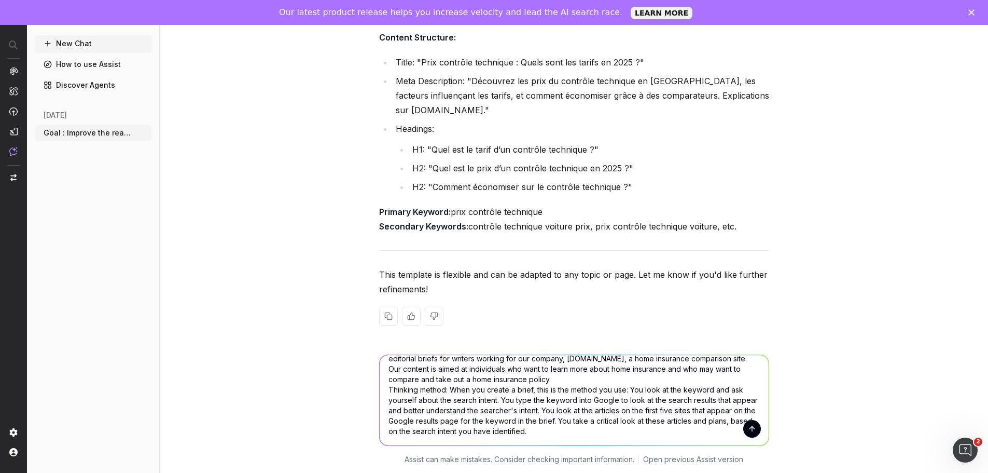
paste textarea "Context: We need a brief to help our writers compose a clear article that respo…"
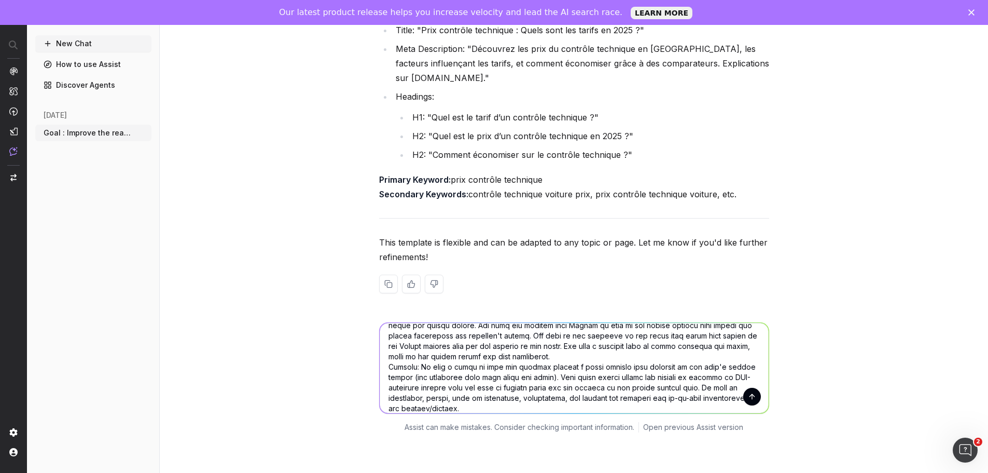
scroll to position [74, 0]
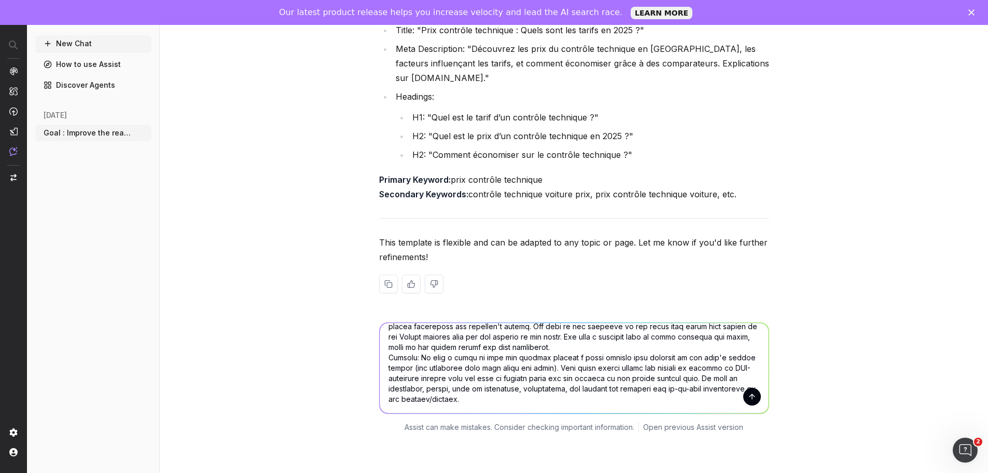
paste textarea "Brief characteristics: In the brief, clearly indicate the following elements: •…"
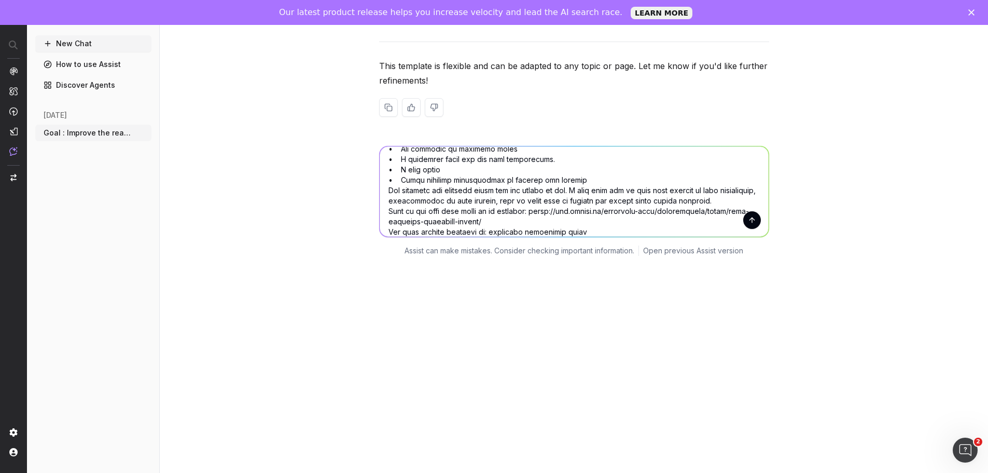
scroll to position [259, 0]
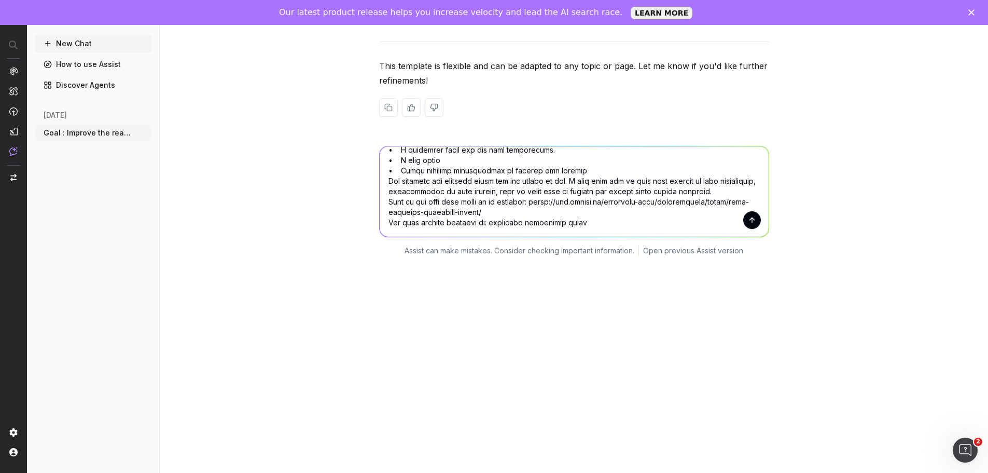
drag, startPoint x: 583, startPoint y: 212, endPoint x: 490, endPoint y: 213, distance: 92.9
click at [490, 213] on textarea at bounding box center [574, 191] width 389 height 90
type textarea "Role: You are a content manager and SEO expert specializing in home insurance. …"
click at [750, 220] on button "submit" at bounding box center [752, 220] width 18 height 18
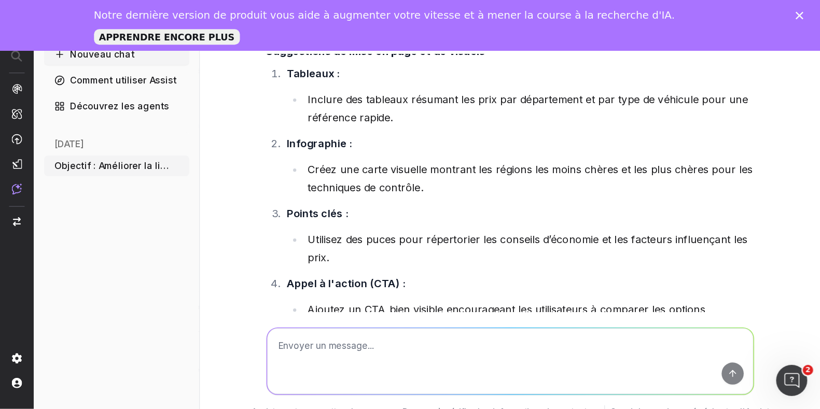
scroll to position [6734, 0]
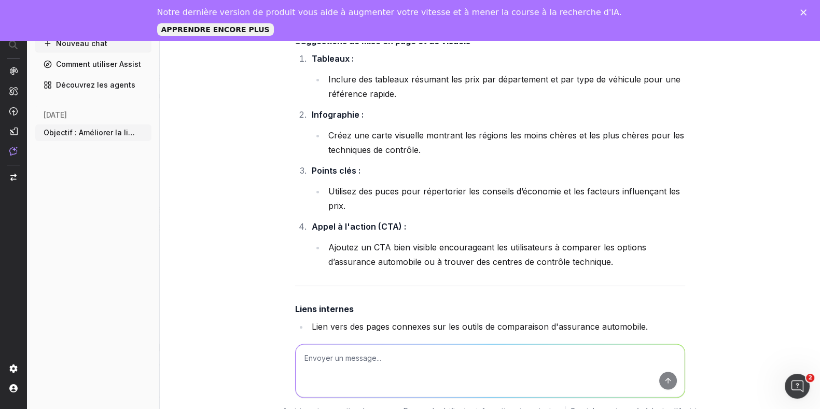
drag, startPoint x: 644, startPoint y: 1, endPoint x: 537, endPoint y: 158, distance: 189.8
click at [537, 219] on li "Appel à l'action (CTA) : Ajoutez un CTA bien visible encourageant les utilisate…" at bounding box center [497, 244] width 377 height 50
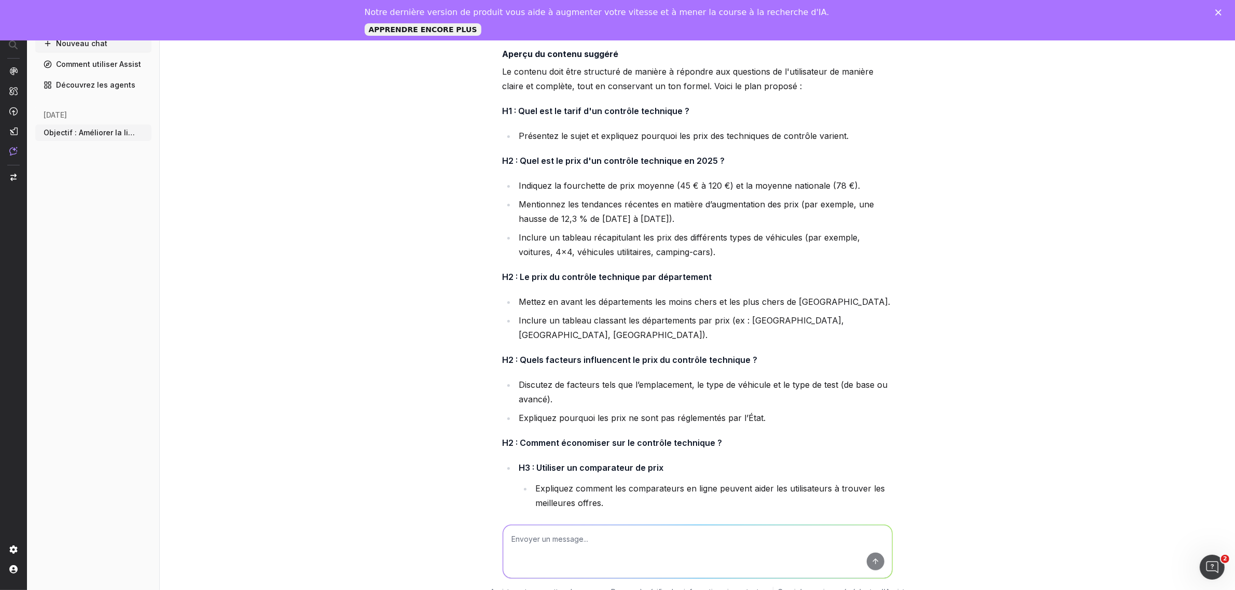
scroll to position [5577, 0]
